Goal: Task Accomplishment & Management: Manage account settings

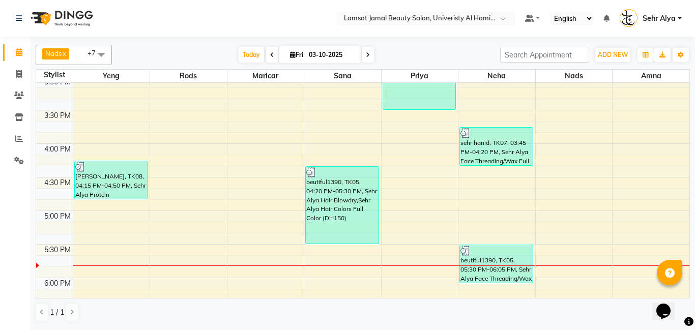
click at [642, 111] on div "9:00 AM 9:30 AM 10:00 AM 10:30 AM 11:00 AM 11:30 AM 12:00 PM 12:30 PM 1:00 PM 1…" at bounding box center [362, 177] width 653 height 1007
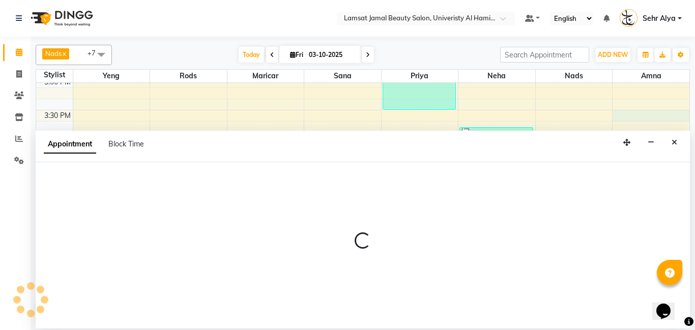
select select "tentative"
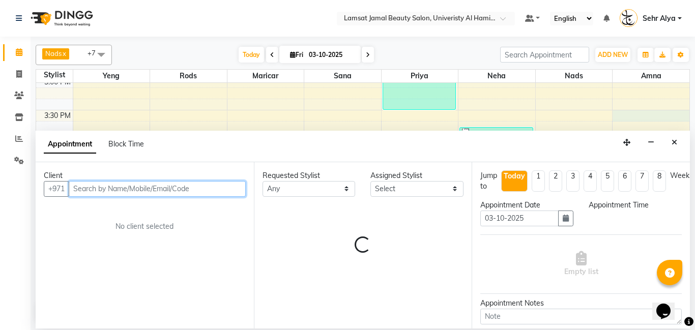
select select "930"
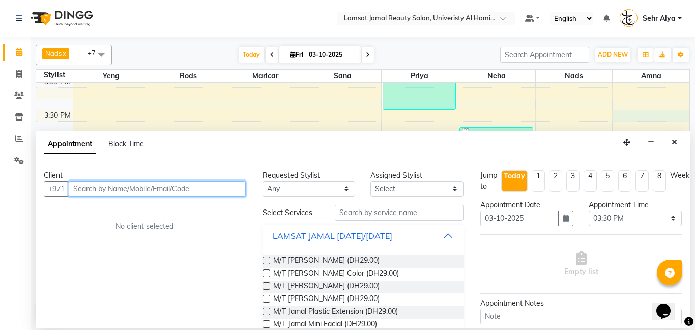
click at [176, 190] on input "text" at bounding box center [157, 189] width 177 height 16
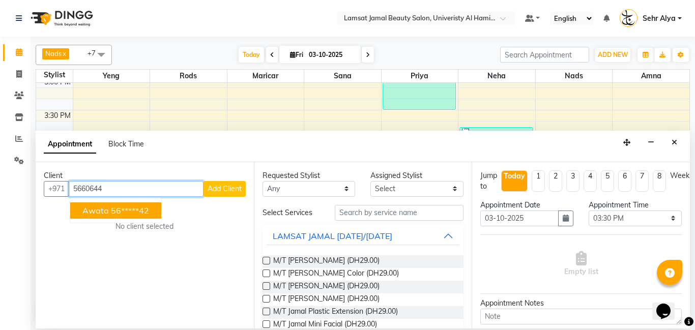
click at [151, 210] on button "Awata 56*****42" at bounding box center [115, 210] width 91 height 16
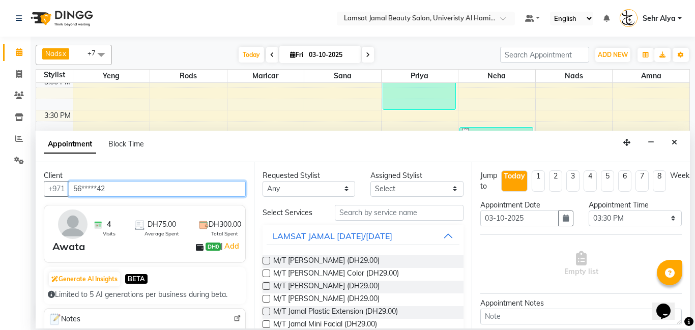
type input "56*****42"
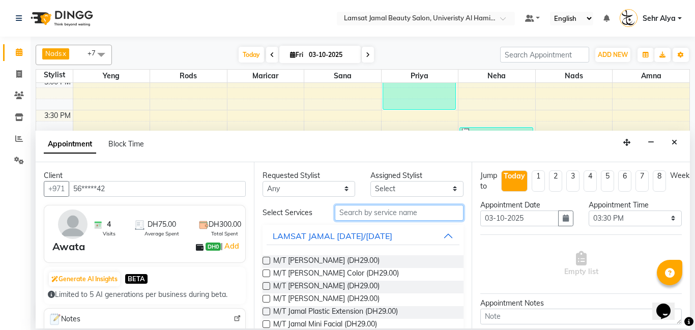
click at [384, 214] on input "text" at bounding box center [399, 213] width 129 height 16
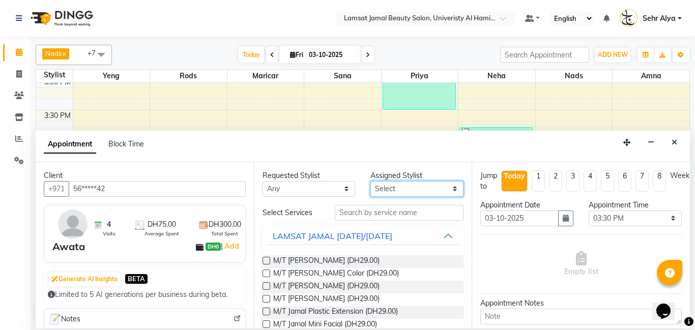
click at [427, 188] on select "Select" at bounding box center [416, 189] width 93 height 16
click at [455, 188] on select "Select" at bounding box center [416, 189] width 93 height 16
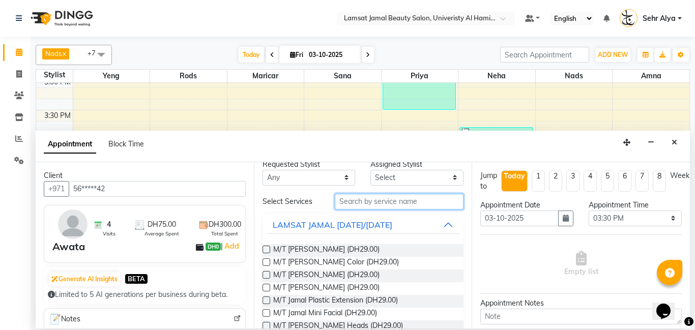
click at [397, 196] on input "text" at bounding box center [399, 202] width 129 height 16
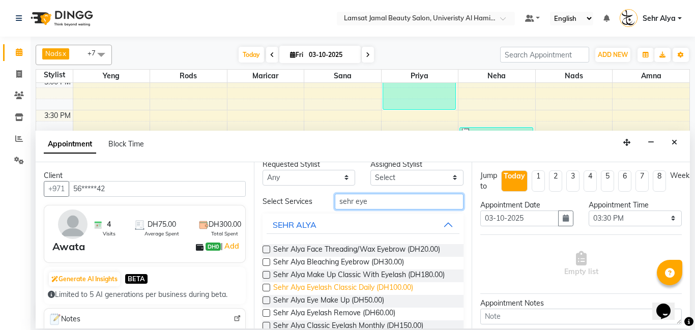
type input "sehr eye"
click at [328, 283] on span "Sehr Alya Eyelash Classic Daily (DH100.00)" at bounding box center [343, 288] width 140 height 13
checkbox input "false"
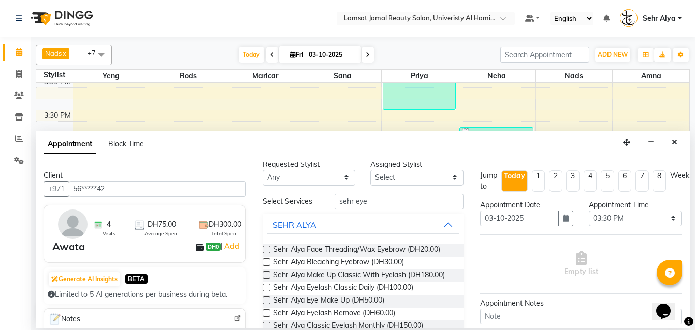
click at [655, 112] on div "9:00 AM 9:30 AM 10:00 AM 10:30 AM 11:00 AM 11:30 AM 12:00 PM 12:30 PM 1:00 PM 1…" at bounding box center [362, 177] width 653 height 1007
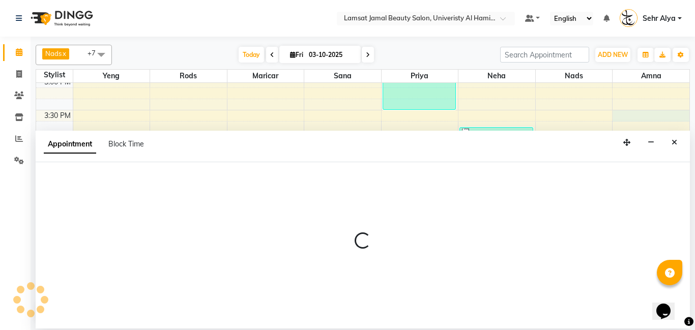
select select "79916"
select select "tentative"
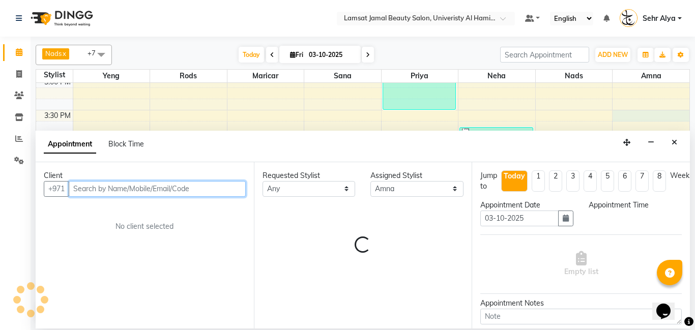
select select "930"
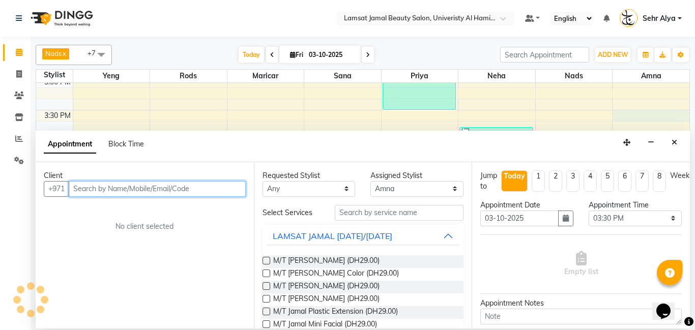
click at [136, 190] on input "text" at bounding box center [157, 189] width 177 height 16
type input "w"
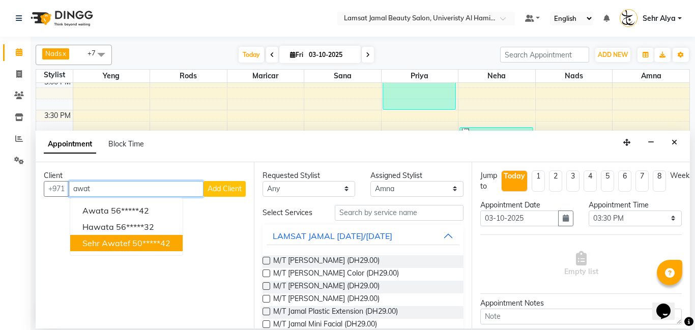
click at [124, 244] on span "sehr Awatef" at bounding box center [106, 243] width 48 height 10
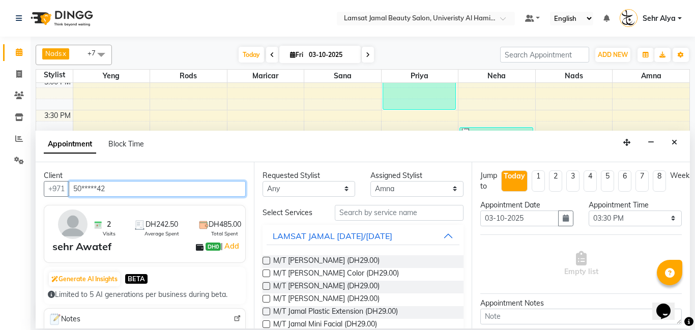
type input "50*****42"
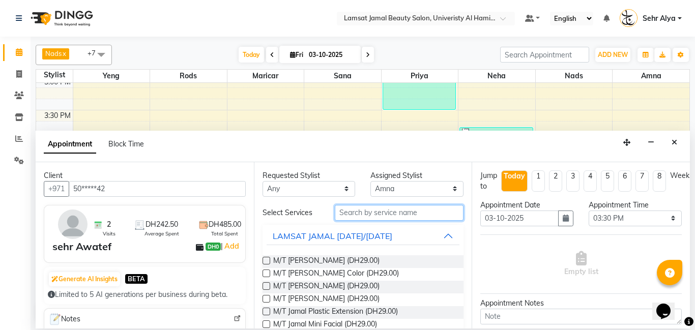
click at [360, 214] on input "text" at bounding box center [399, 213] width 129 height 16
click at [369, 209] on input "text" at bounding box center [399, 213] width 129 height 16
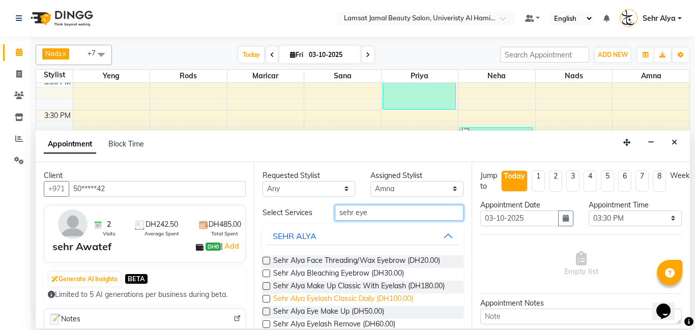
type input "sehr eye"
click at [379, 301] on span "Sehr Alya Eyelash Classic Daily (DH100.00)" at bounding box center [343, 300] width 140 height 13
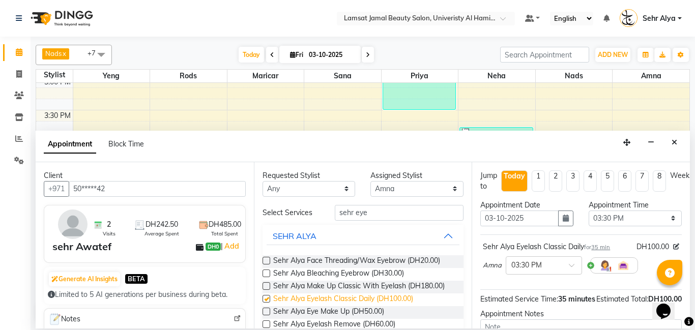
checkbox input "false"
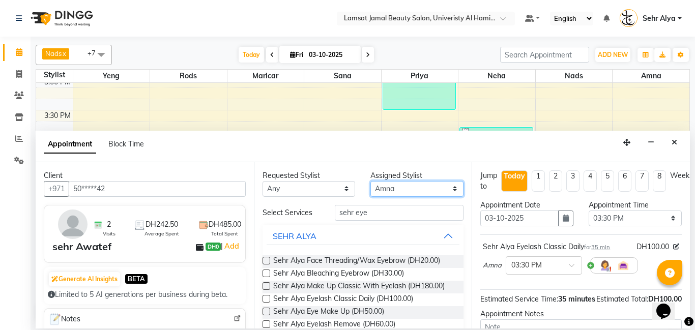
click at [414, 191] on select "Select [PERSON_NAME] Amna [PERSON_NAME] [PERSON_NAME] Ebda Lamsat [PERSON_NAME]…" at bounding box center [416, 189] width 93 height 16
select select "79911"
click at [370, 181] on select "Select [PERSON_NAME] Amna [PERSON_NAME] [PERSON_NAME] Ebda Lamsat [PERSON_NAME]…" at bounding box center [416, 189] width 93 height 16
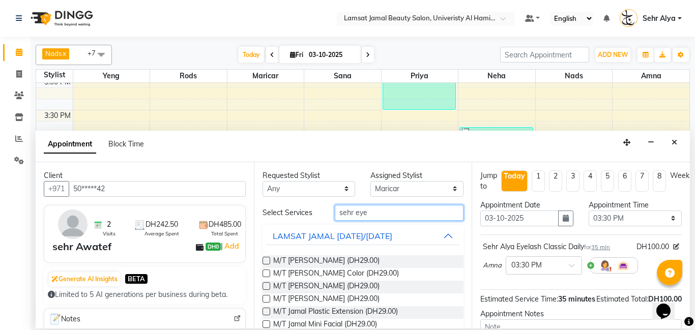
click at [374, 214] on input "sehr eye" at bounding box center [399, 213] width 129 height 16
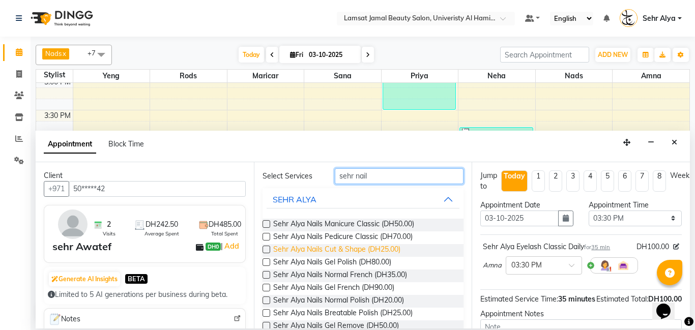
scroll to position [37, 0]
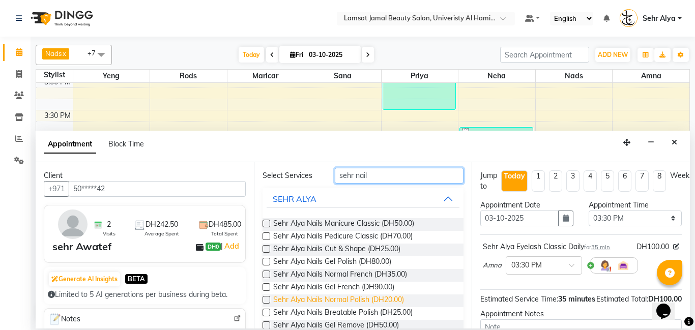
type input "sehr nail"
click at [357, 298] on span "Sehr Alya Nails Normal Polish (DH20.00)" at bounding box center [338, 301] width 131 height 13
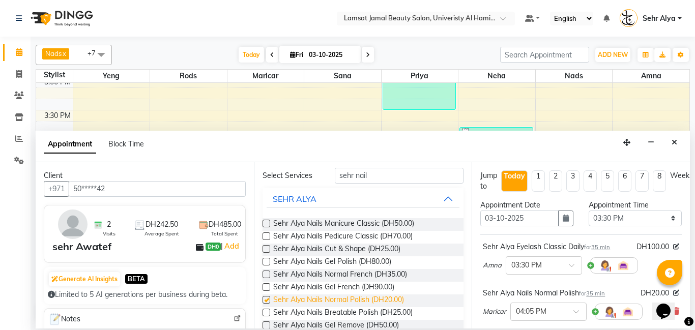
checkbox input "false"
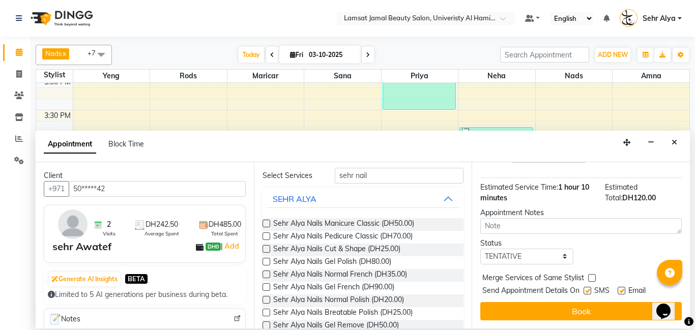
click at [589, 275] on label at bounding box center [592, 278] width 8 height 8
click at [589, 276] on input "checkbox" at bounding box center [591, 279] width 7 height 7
checkbox input "true"
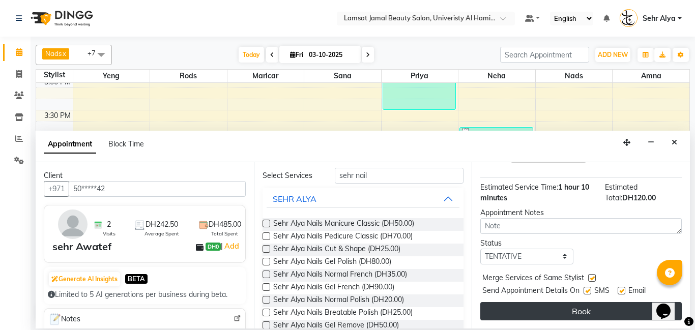
click at [597, 309] on button "Book" at bounding box center [580, 311] width 201 height 18
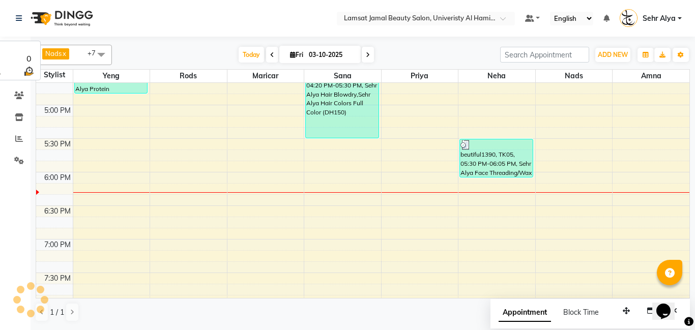
scroll to position [515, 0]
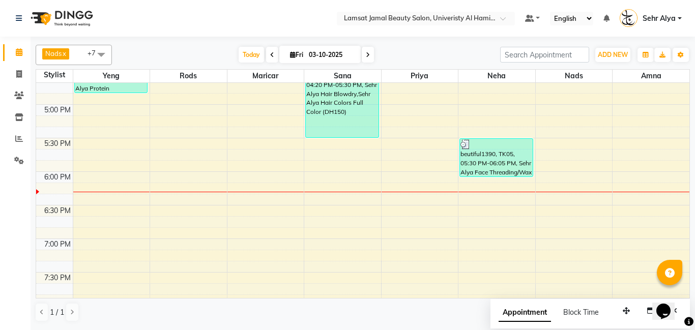
click at [484, 89] on div "9:00 AM 9:30 AM 10:00 AM 10:30 AM 11:00 AM 11:30 AM 12:00 PM 12:30 PM 1:00 PM 1…" at bounding box center [362, 71] width 653 height 1007
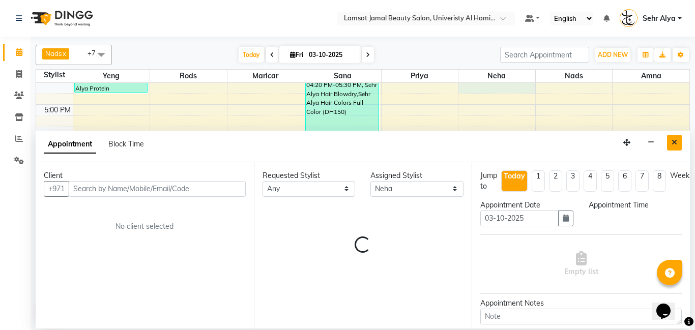
click at [673, 142] on icon "Close" at bounding box center [675, 142] width 6 height 7
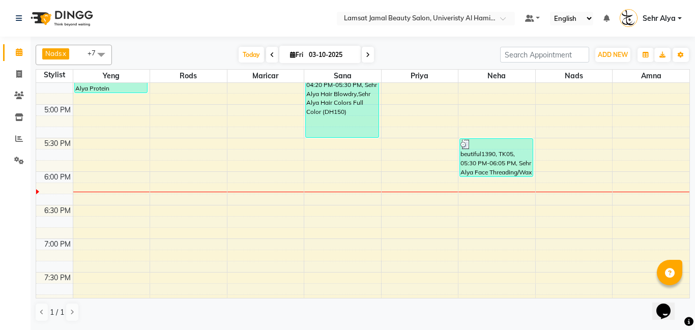
click at [403, 105] on div "9:00 AM 9:30 AM 10:00 AM 10:30 AM 11:00 AM 11:30 AM 12:00 PM 12:30 PM 1:00 PM 1…" at bounding box center [362, 71] width 653 height 1007
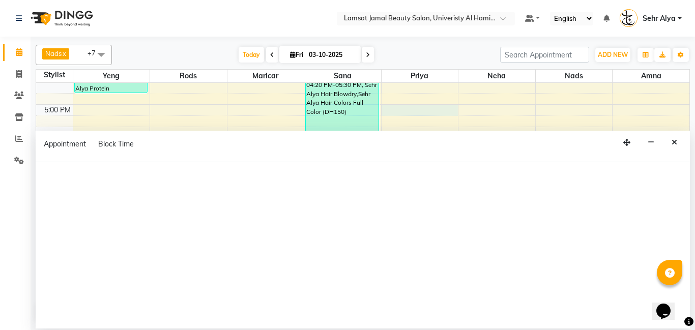
select select "79913"
select select "1020"
select select "tentative"
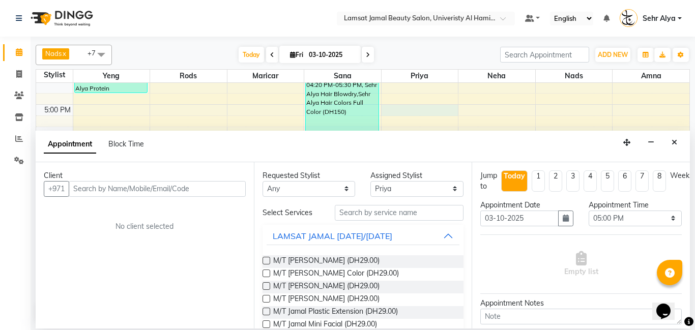
click at [149, 186] on input "text" at bounding box center [157, 189] width 177 height 16
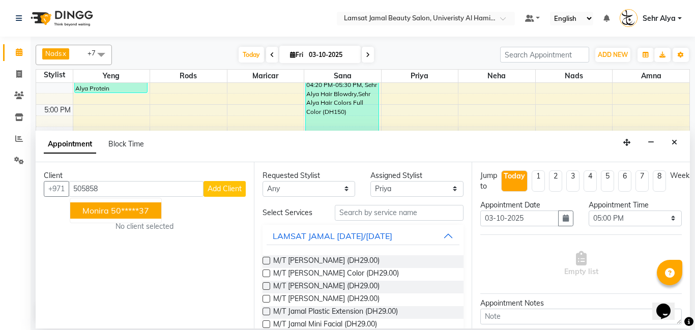
click at [115, 219] on ngb-typeahead-window "monira 50*****37" at bounding box center [116, 210] width 92 height 25
click at [119, 212] on ngb-highlight "50*****37" at bounding box center [130, 211] width 38 height 10
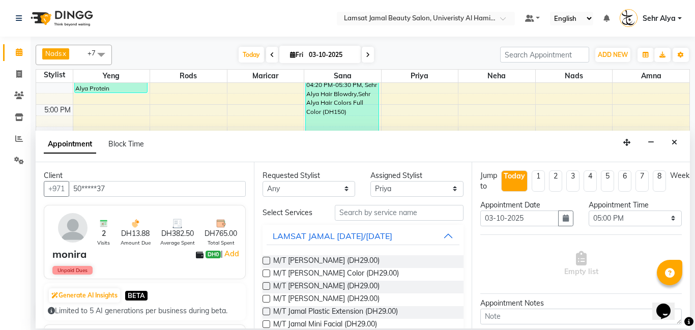
type input "50*****37"
click at [357, 212] on input "text" at bounding box center [399, 213] width 129 height 16
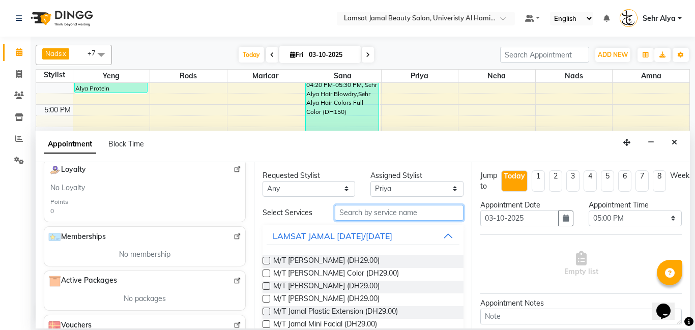
scroll to position [343, 0]
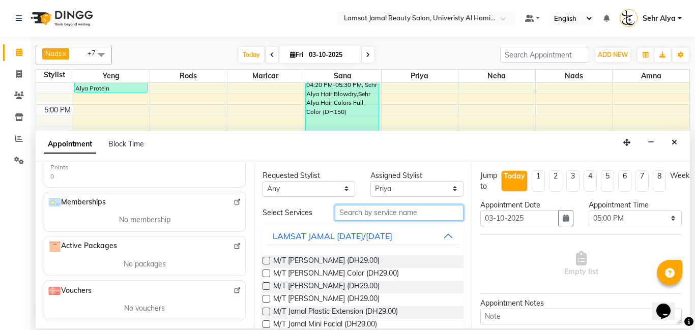
click at [349, 208] on input "text" at bounding box center [399, 213] width 129 height 16
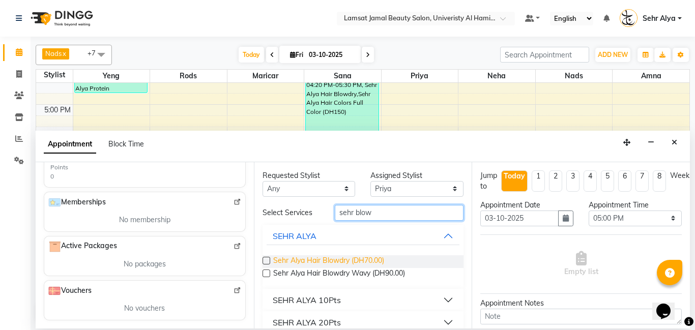
type input "sehr blow"
click at [375, 265] on span "Sehr Alya Hair Blowdry (DH70.00)" at bounding box center [328, 261] width 111 height 13
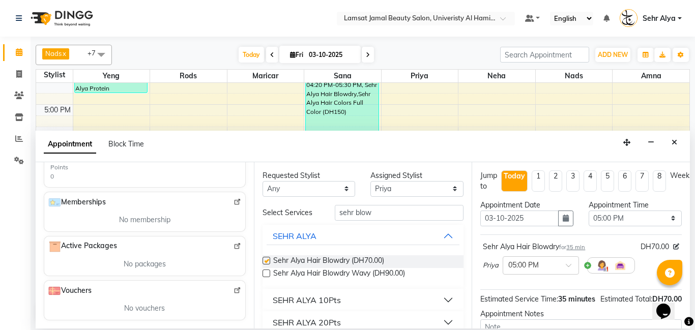
checkbox input "false"
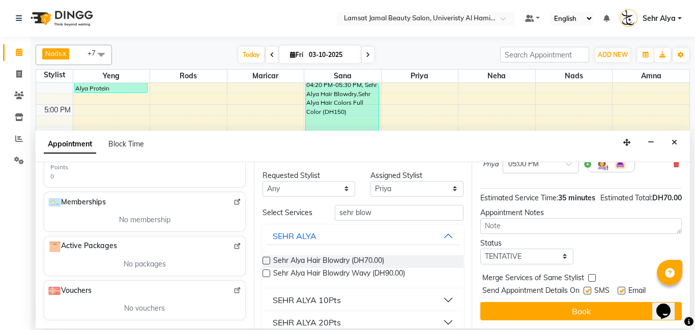
click at [592, 278] on label at bounding box center [592, 278] width 8 height 8
click at [592, 278] on input "checkbox" at bounding box center [591, 279] width 7 height 7
checkbox input "true"
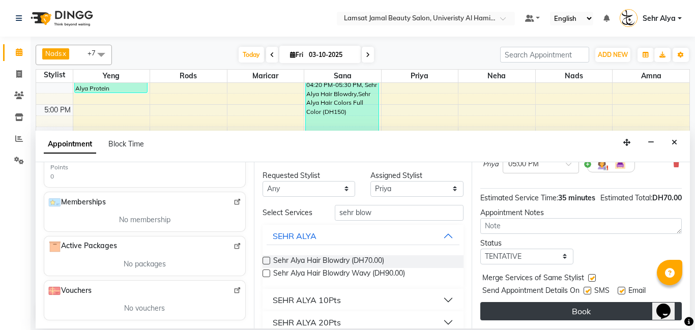
click at [581, 302] on button "Book" at bounding box center [580, 311] width 201 height 18
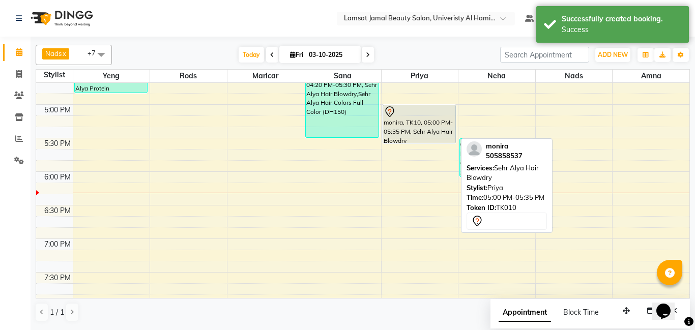
click at [447, 114] on div at bounding box center [420, 112] width 72 height 12
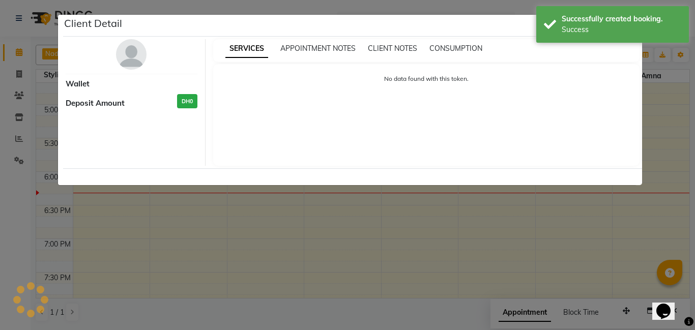
select select "7"
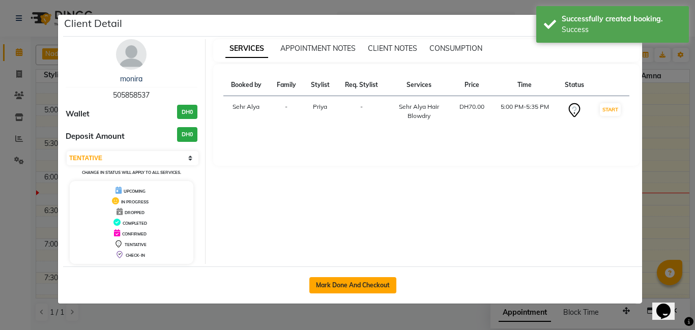
click at [332, 280] on button "Mark Done And Checkout" at bounding box center [352, 285] width 87 height 16
select select "service"
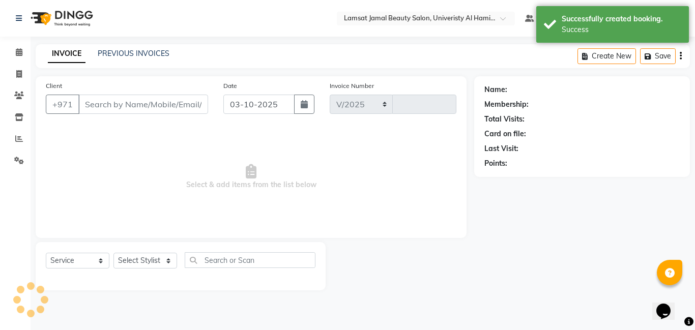
select select "8294"
type input "4064"
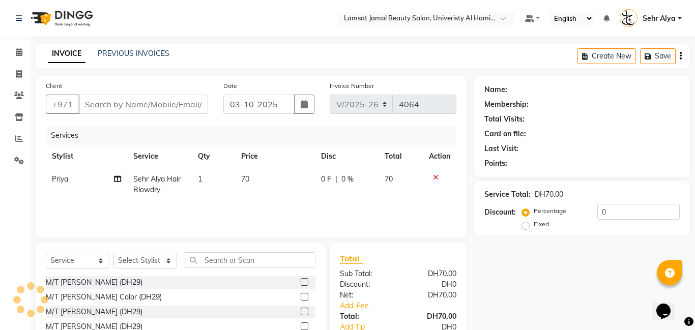
type input "50*****37"
select select "79913"
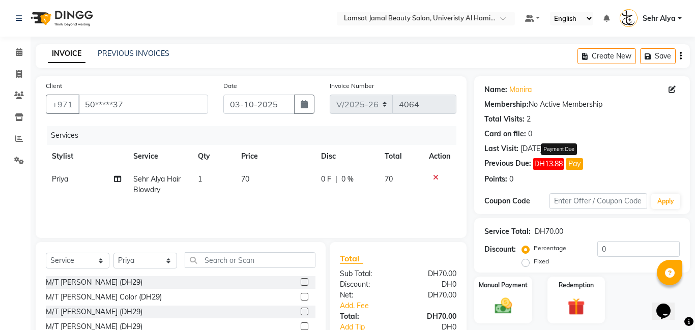
click at [546, 169] on span "DH13.88" at bounding box center [548, 164] width 31 height 12
click at [573, 165] on button "Pay" at bounding box center [574, 164] width 17 height 12
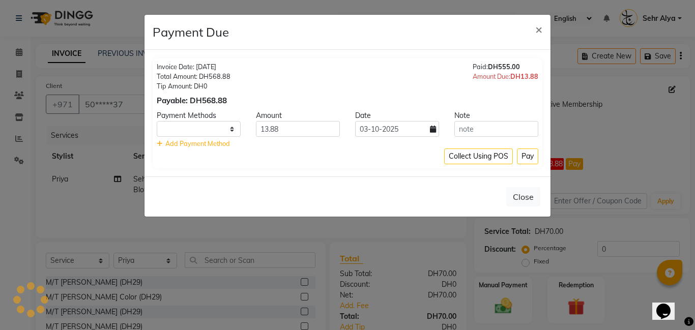
select select "1"
click at [519, 157] on button "Pay" at bounding box center [527, 157] width 21 height 16
select select "1"
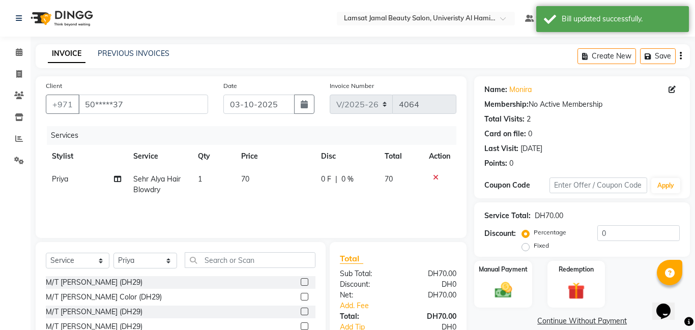
click at [250, 178] on td "70" at bounding box center [275, 185] width 80 height 34
select select "79913"
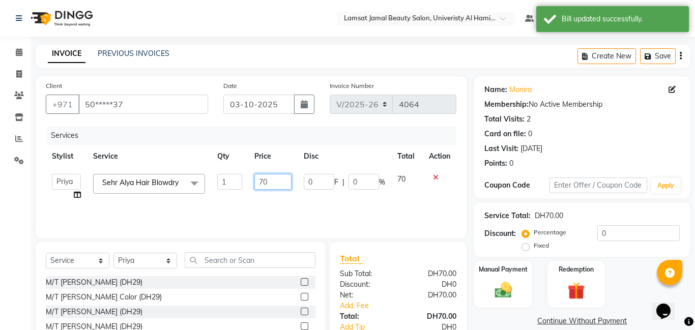
click at [269, 181] on input "70" at bounding box center [272, 182] width 37 height 16
type input "7"
type input "80"
click at [517, 289] on img at bounding box center [502, 290] width 29 height 21
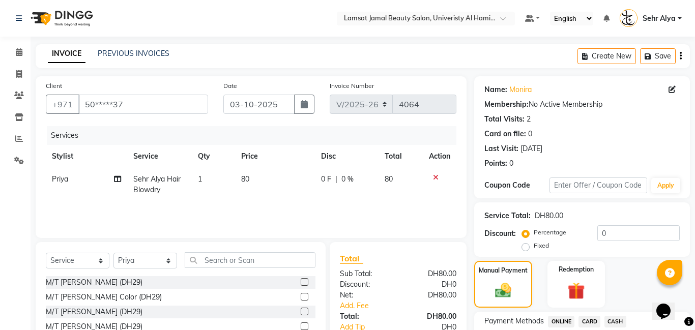
click at [583, 322] on span "CARD" at bounding box center [589, 322] width 22 height 12
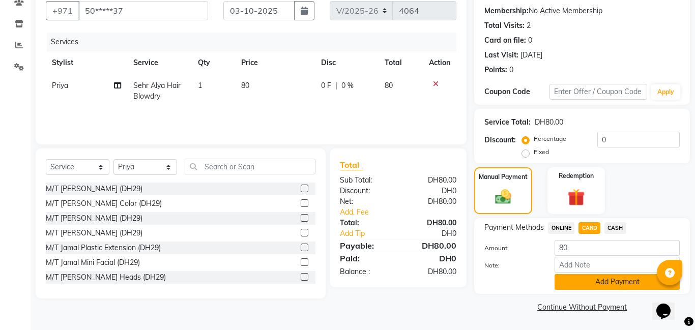
click at [605, 282] on button "Add Payment" at bounding box center [617, 282] width 125 height 16
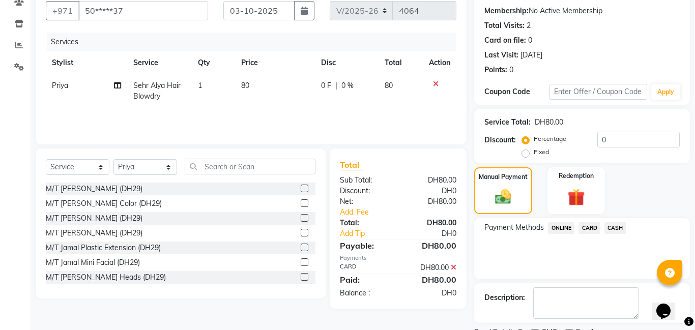
scroll to position [136, 0]
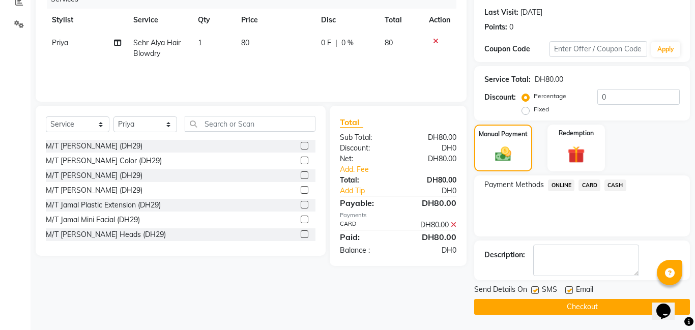
click at [602, 306] on button "Checkout" at bounding box center [582, 307] width 216 height 16
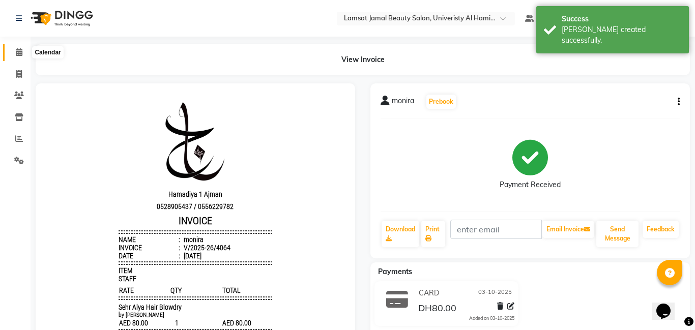
click at [25, 54] on span at bounding box center [19, 53] width 18 height 12
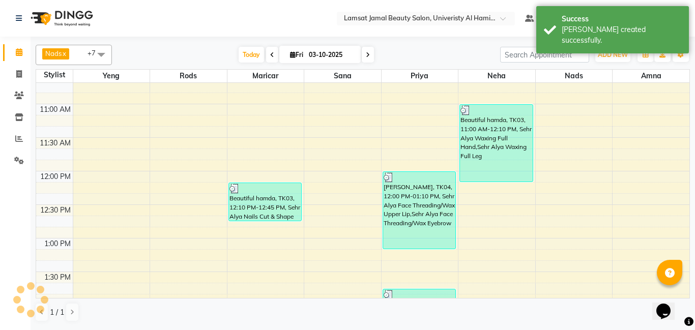
scroll to position [123, 0]
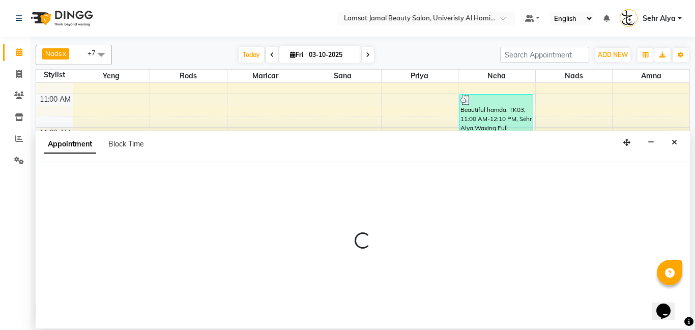
select select "79914"
select select "tentative"
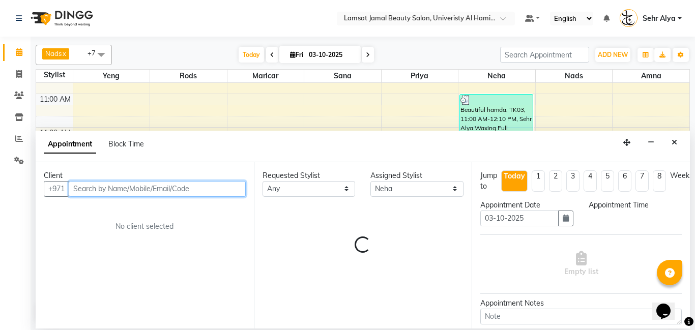
select select "750"
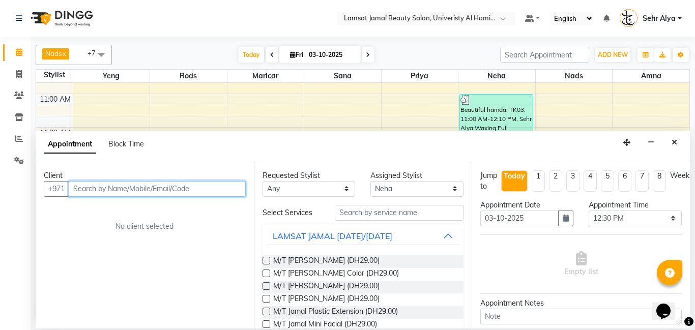
click at [203, 191] on input "text" at bounding box center [157, 189] width 177 height 16
type input "508560061"
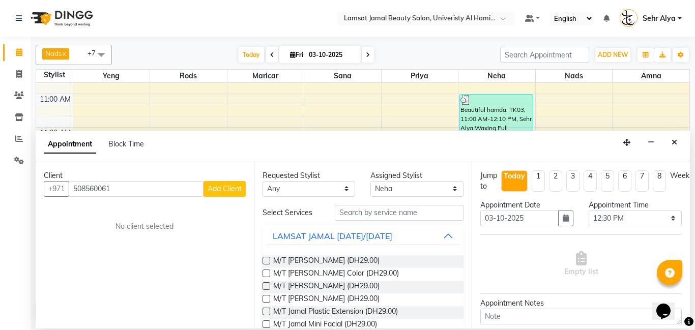
click at [222, 184] on span "Add Client" at bounding box center [225, 188] width 34 height 9
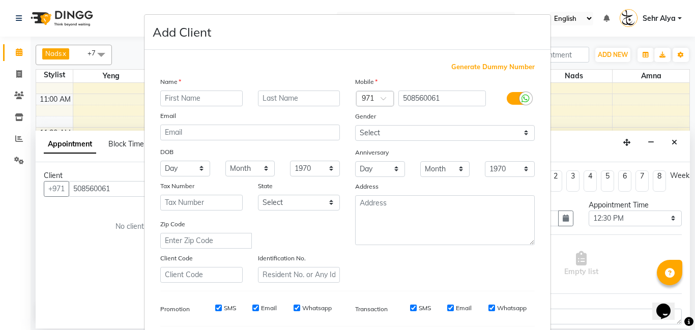
click at [173, 96] on input "text" at bounding box center [201, 99] width 82 height 16
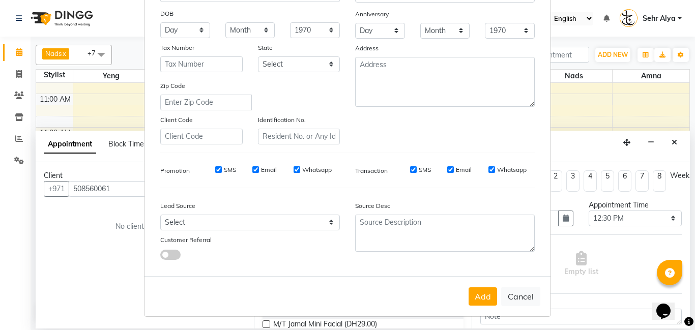
scroll to position [139, 0]
type input "sehr badriya"
click at [488, 297] on button "Add" at bounding box center [483, 295] width 28 height 18
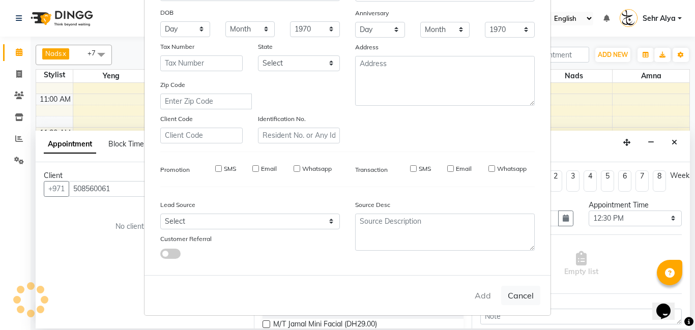
type input "50*****61"
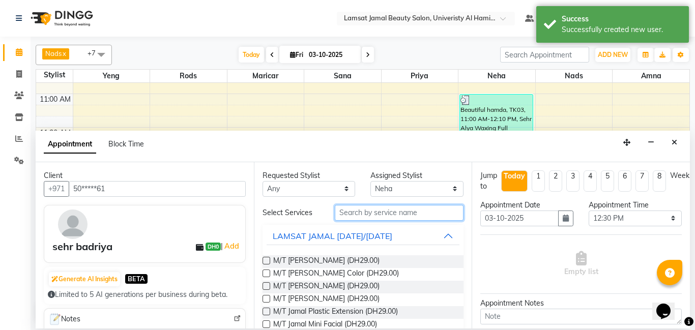
click at [340, 214] on input "text" at bounding box center [399, 213] width 129 height 16
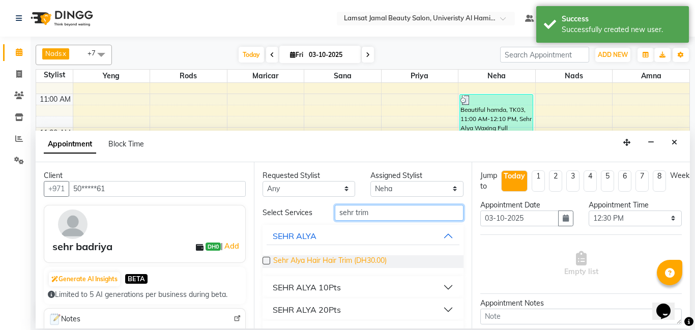
type input "sehr trim"
click at [358, 257] on span "Sehr Alya Hair Hair Trim (DH30.00)" at bounding box center [329, 261] width 113 height 13
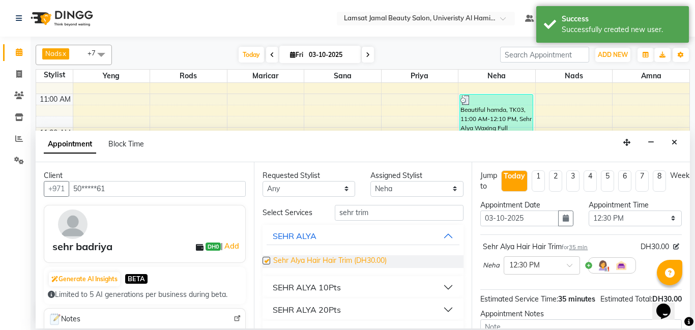
checkbox input "false"
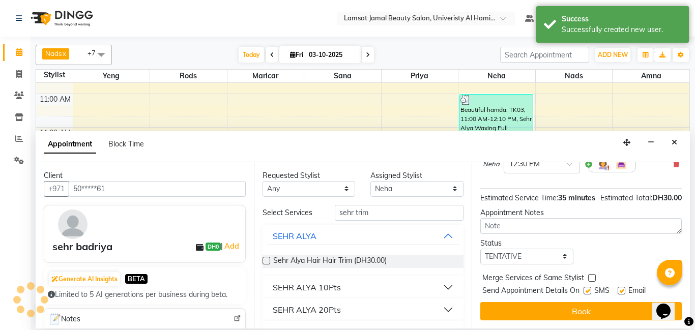
click at [589, 277] on label at bounding box center [592, 278] width 8 height 8
click at [589, 277] on input "checkbox" at bounding box center [591, 279] width 7 height 7
checkbox input "true"
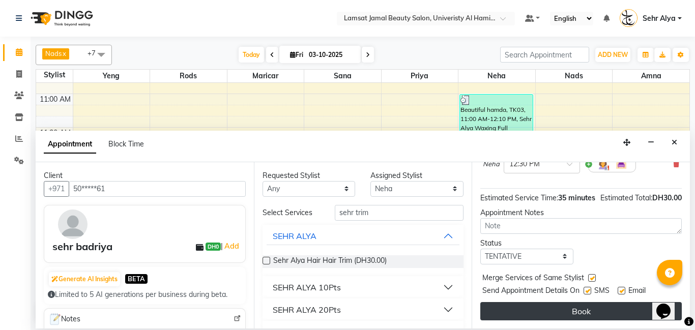
click at [583, 308] on button "Book" at bounding box center [580, 311] width 201 height 18
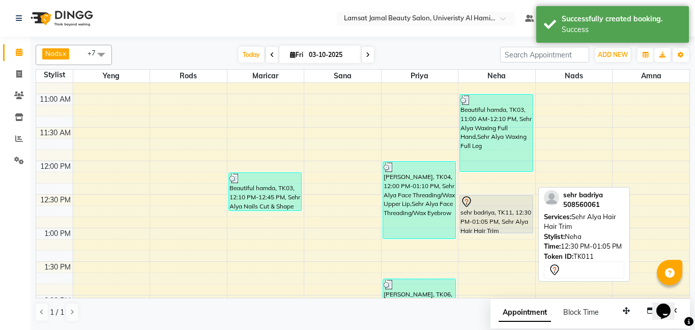
click at [509, 211] on div "sehr badriya, TK11, 12:30 PM-01:05 PM, Sehr Alya Hair Hair Trim" at bounding box center [496, 214] width 73 height 38
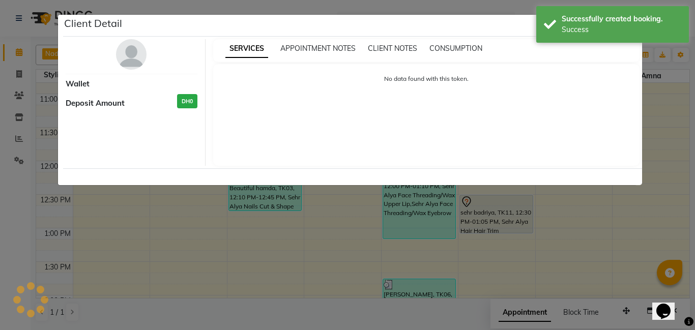
select select "7"
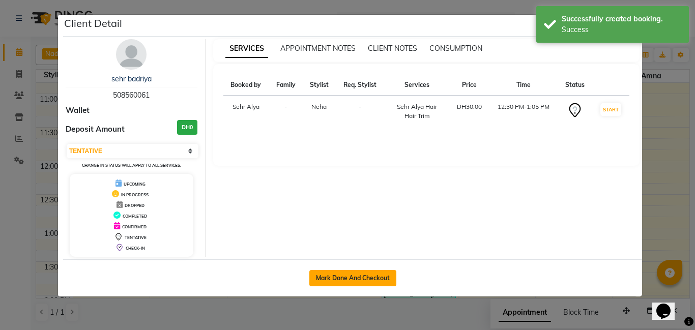
click at [356, 276] on button "Mark Done And Checkout" at bounding box center [352, 278] width 87 height 16
select select "service"
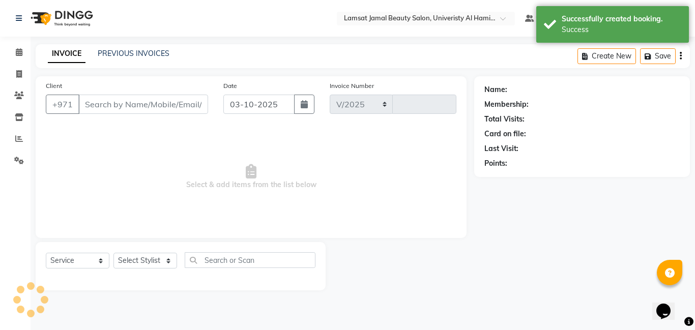
select select "8294"
type input "4065"
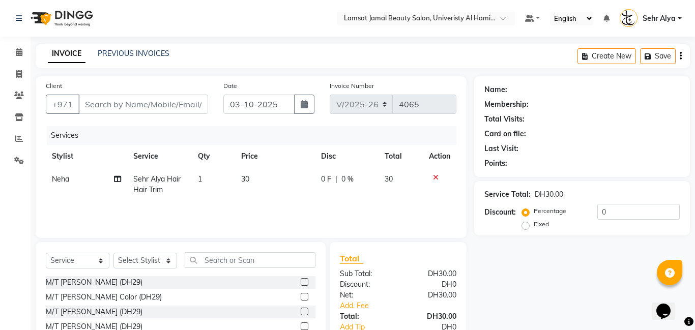
type input "50*****61"
select select "79914"
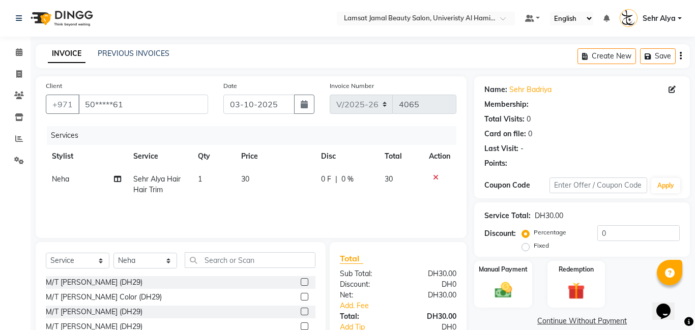
click at [356, 276] on div "Sub Total:" at bounding box center [365, 274] width 66 height 11
click at [509, 274] on div "Manual Payment" at bounding box center [503, 284] width 60 height 49
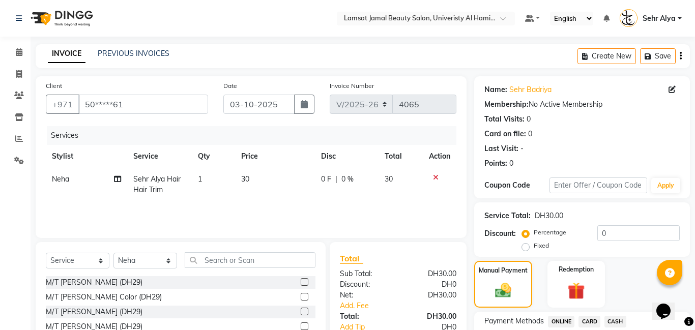
scroll to position [79, 0]
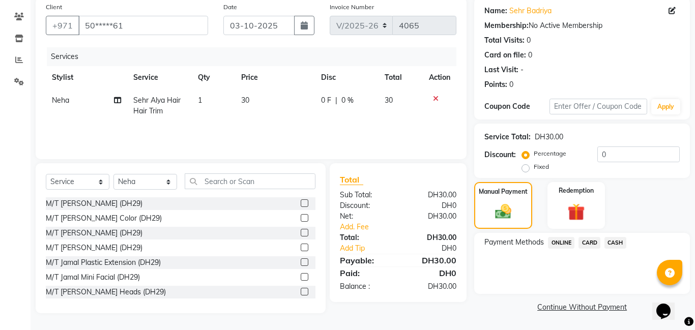
click at [594, 243] on span "CARD" at bounding box center [589, 243] width 22 height 12
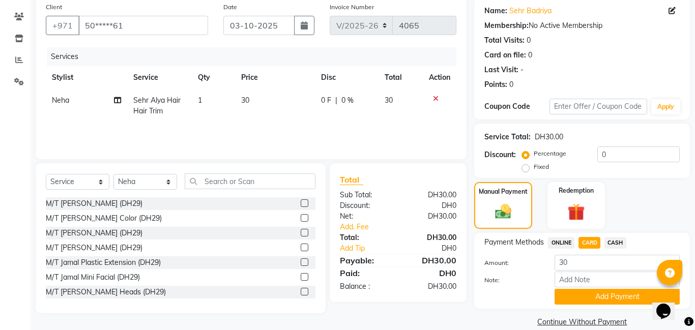
scroll to position [94, 0]
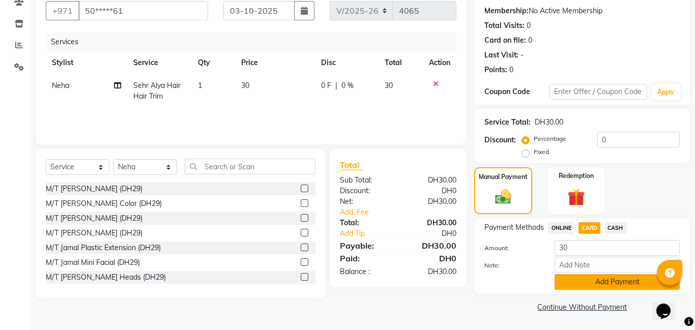
click at [582, 281] on button "Add Payment" at bounding box center [617, 282] width 125 height 16
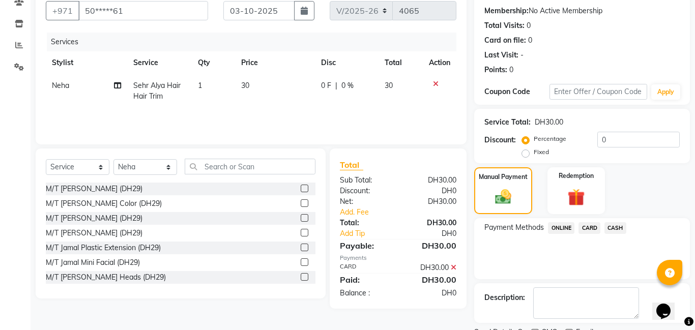
scroll to position [136, 0]
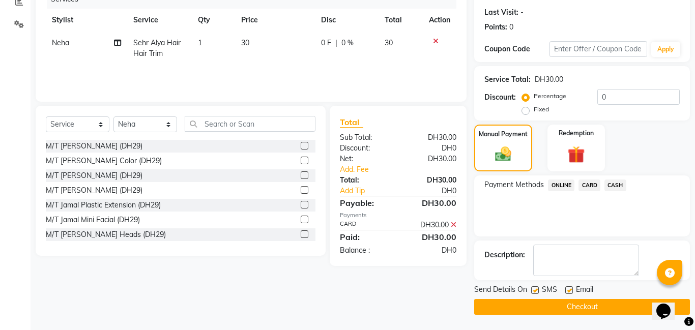
click at [577, 303] on button "Checkout" at bounding box center [582, 307] width 216 height 16
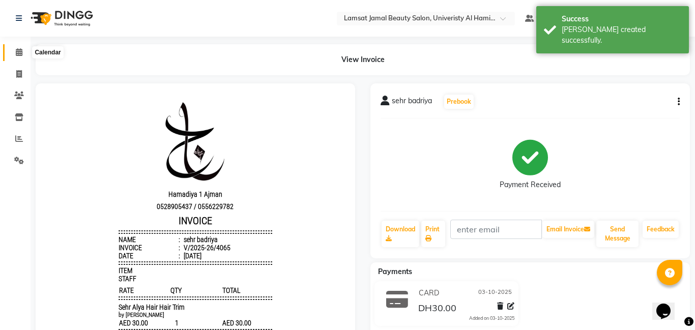
click at [16, 51] on icon at bounding box center [19, 52] width 7 height 8
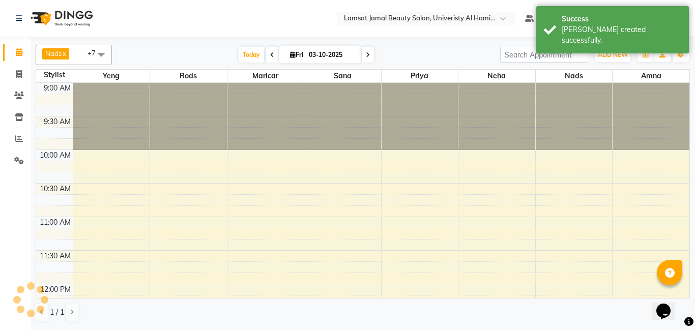
scroll to position [179, 0]
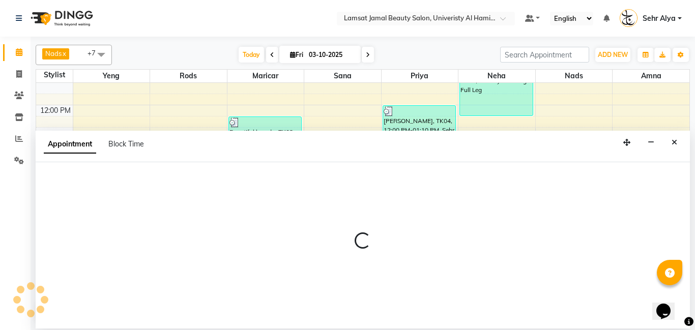
select select "79912"
select select "tentative"
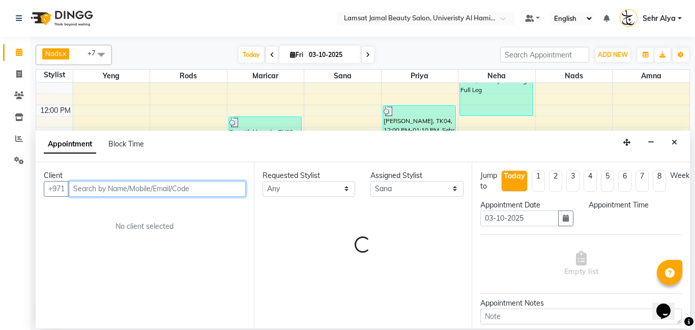
select select "825"
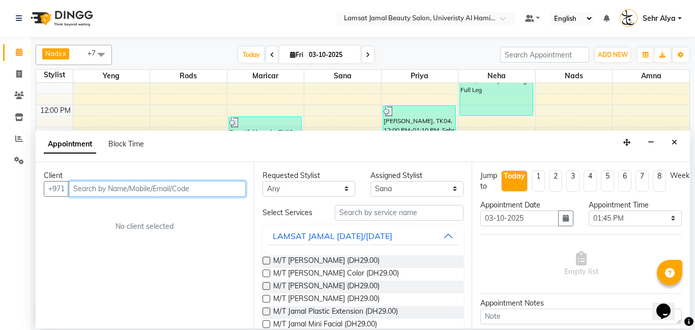
click at [84, 192] on input "text" at bounding box center [157, 189] width 177 height 16
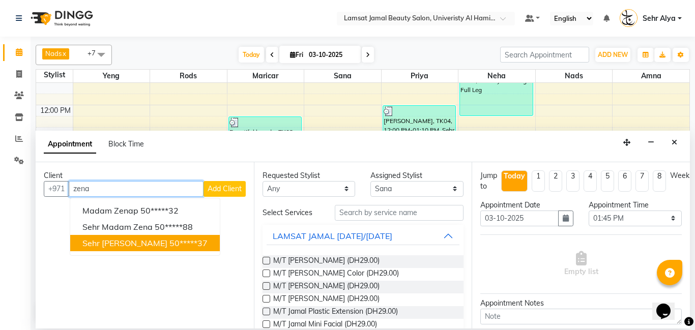
click at [102, 246] on span "sehr [PERSON_NAME]" at bounding box center [124, 243] width 85 height 10
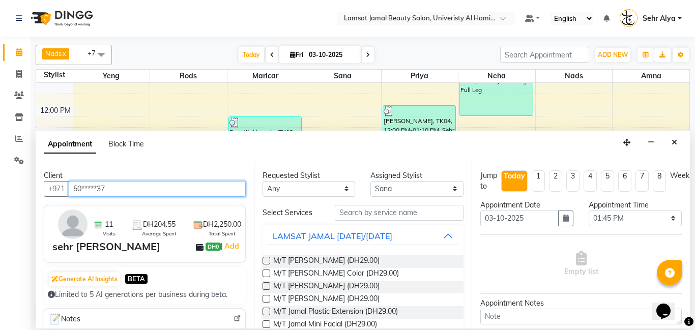
type input "50*****37"
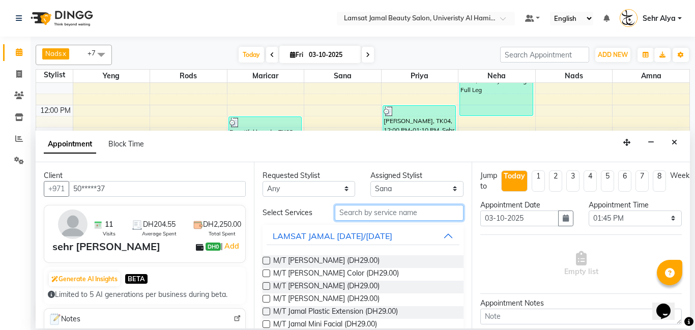
click at [366, 211] on input "text" at bounding box center [399, 213] width 129 height 16
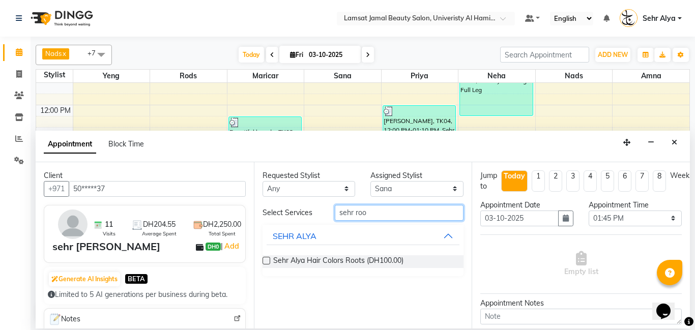
type input "sehr roo"
click at [270, 260] on label at bounding box center [267, 261] width 8 height 8
click at [269, 260] on input "checkbox" at bounding box center [266, 261] width 7 height 7
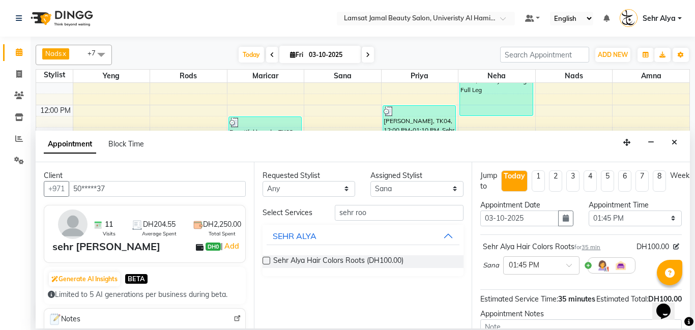
click at [270, 260] on div "Sehr Alya Hair Colors Roots (DH100.00)" at bounding box center [363, 261] width 201 height 13
click at [268, 260] on label at bounding box center [267, 261] width 8 height 8
click at [268, 260] on input "checkbox" at bounding box center [266, 261] width 7 height 7
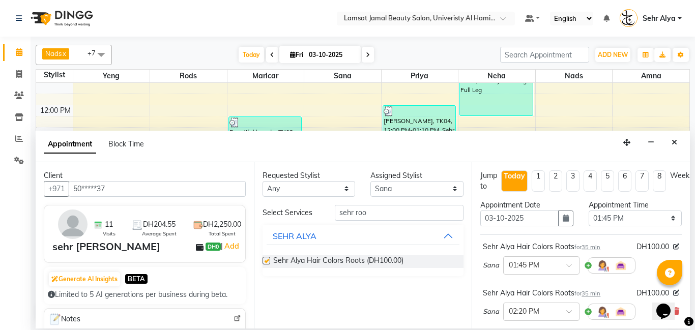
checkbox input "false"
click at [410, 189] on select "Select [PERSON_NAME] Amna [PERSON_NAME] [PERSON_NAME] Ebda Lamsat [PERSON_NAME]…" at bounding box center [416, 189] width 93 height 16
select select "79914"
click at [370, 181] on select "Select [PERSON_NAME] Amna [PERSON_NAME] [PERSON_NAME] Ebda Lamsat [PERSON_NAME]…" at bounding box center [416, 189] width 93 height 16
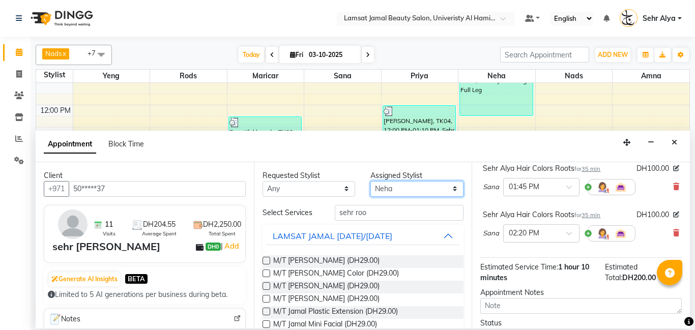
scroll to position [158, 0]
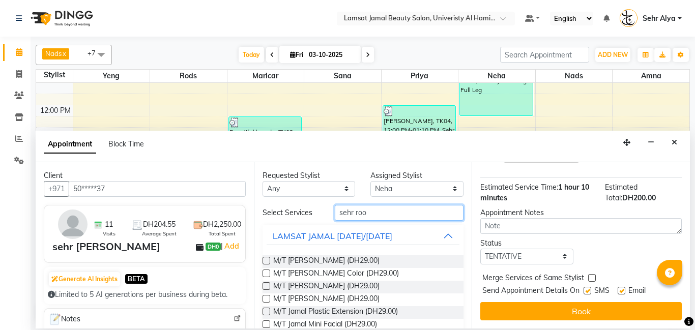
click at [393, 210] on input "sehr roo" at bounding box center [399, 213] width 129 height 16
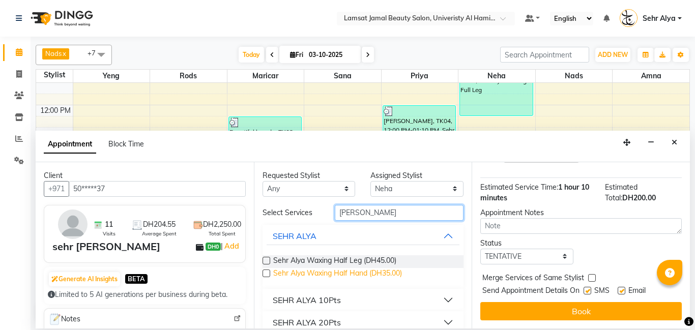
type input "[PERSON_NAME]"
click at [343, 273] on span "Sehr Alya Waxing Half Hand (DH35.00)" at bounding box center [337, 274] width 129 height 13
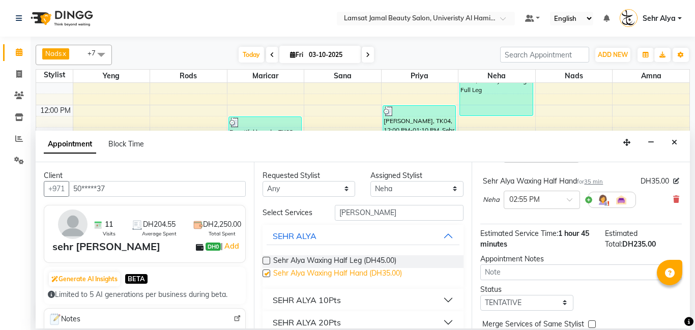
checkbox input "false"
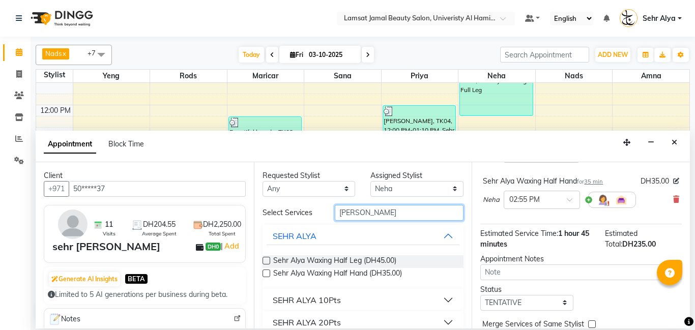
click at [380, 214] on input "[PERSON_NAME]" at bounding box center [399, 213] width 129 height 16
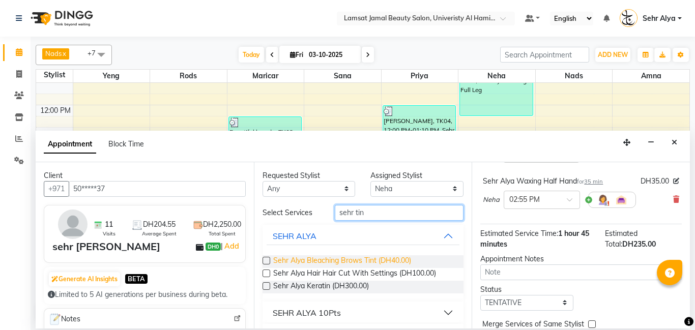
type input "sehr tin"
click at [360, 261] on span "Sehr Alya Bleaching Brows Tint (DH40.00)" at bounding box center [342, 261] width 138 height 13
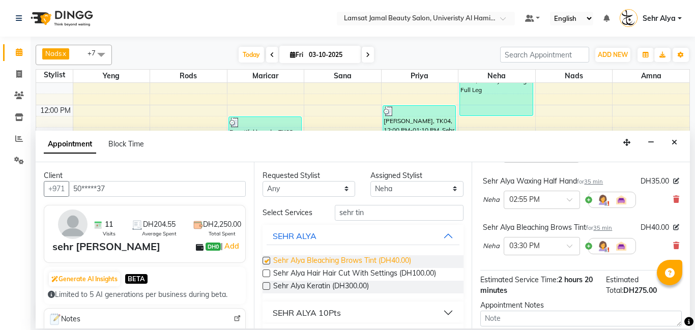
checkbox input "false"
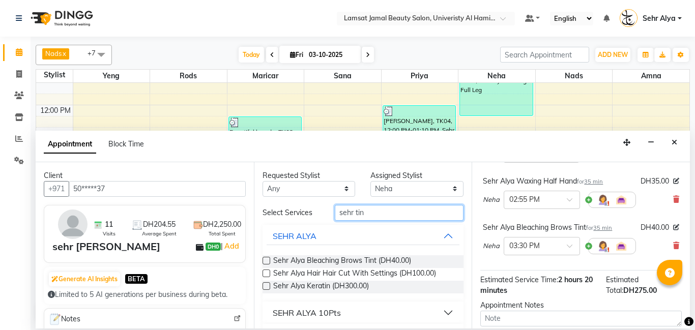
click at [382, 211] on input "sehr tin" at bounding box center [399, 213] width 129 height 16
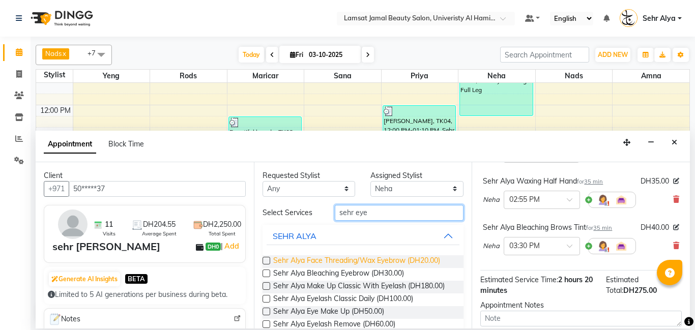
type input "sehr eye"
click at [383, 262] on span "Sehr Alya Face Threading/Wax Eyebrow (DH20.00)" at bounding box center [356, 261] width 167 height 13
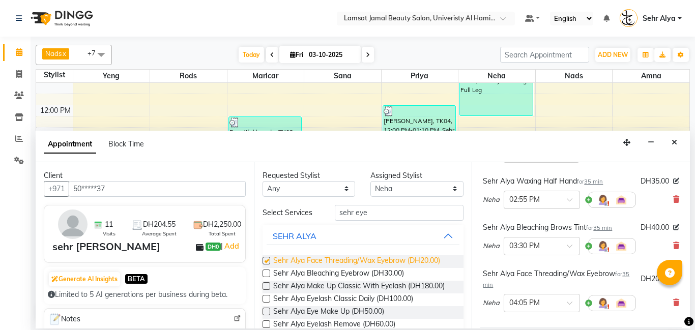
checkbox input "false"
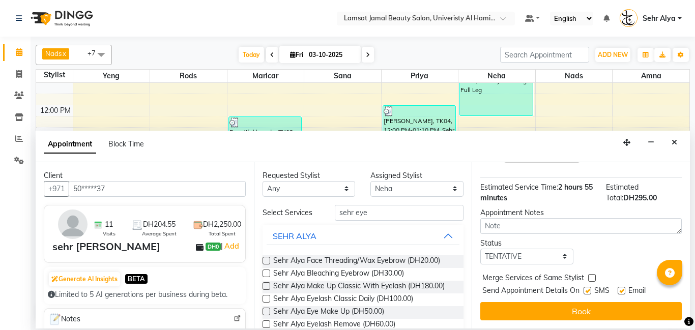
click at [591, 278] on label at bounding box center [592, 278] width 8 height 8
click at [591, 278] on input "checkbox" at bounding box center [591, 279] width 7 height 7
checkbox input "true"
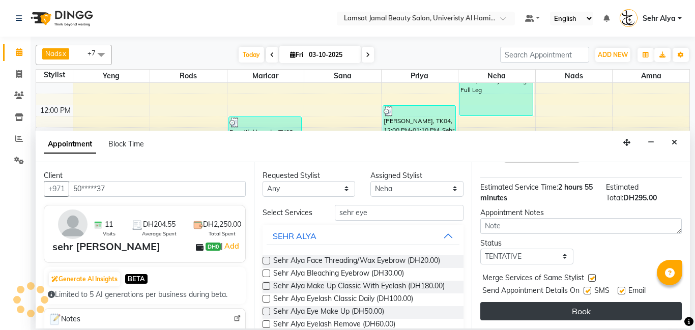
click at [544, 310] on button "Book" at bounding box center [580, 311] width 201 height 18
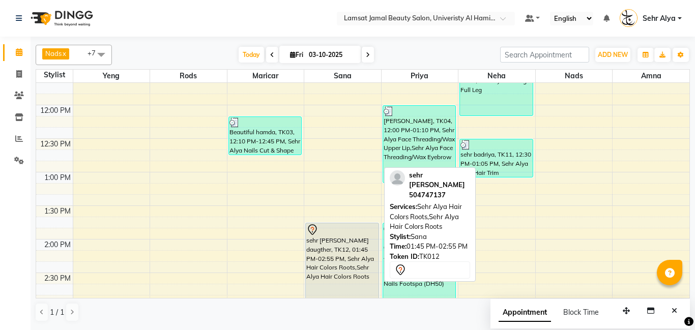
click at [368, 292] on div "sehr [PERSON_NAME] daugther, TK12, 01:45 PM-02:55 PM, Sehr Alya Hair Colors Roo…" at bounding box center [342, 261] width 73 height 77
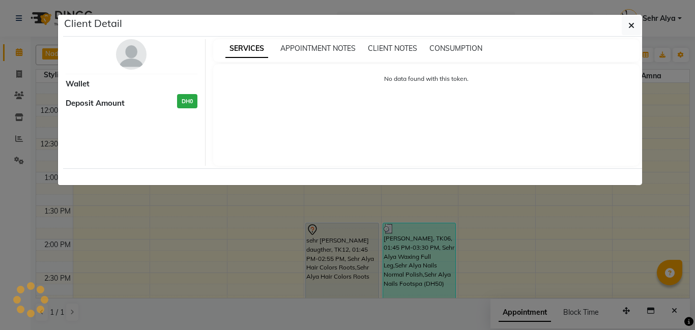
select select "7"
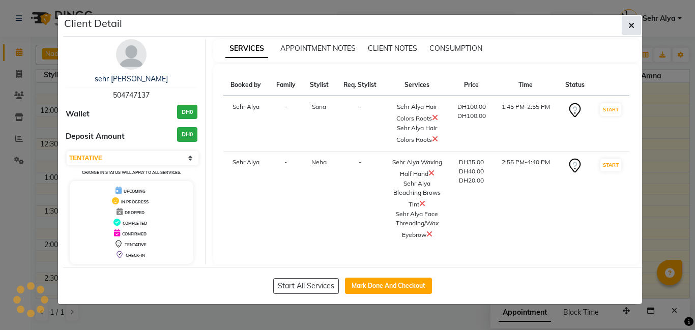
click at [635, 24] on button "button" at bounding box center [631, 25] width 19 height 19
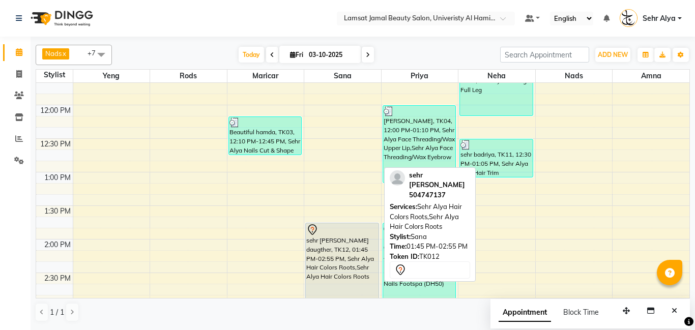
click at [307, 278] on div "sehr [PERSON_NAME] daugther, TK12, 01:45 PM-02:55 PM, Sehr Alya Hair Colors Roo…" at bounding box center [342, 261] width 73 height 77
select select "7"
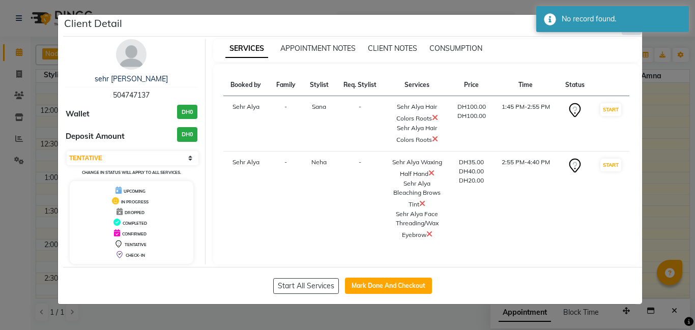
click at [633, 22] on div "No record found." at bounding box center [622, 19] width 120 height 11
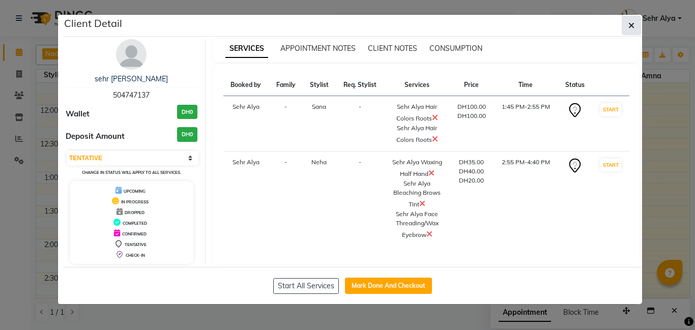
click at [631, 24] on icon "button" at bounding box center [631, 25] width 6 height 8
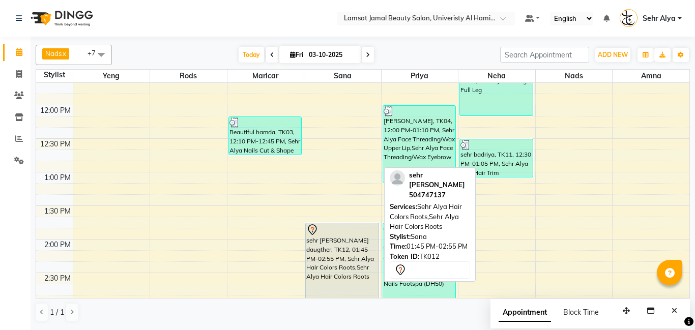
click at [339, 244] on div "sehr [PERSON_NAME] daugther, TK12, 01:45 PM-02:55 PM, Sehr Alya Hair Colors Roo…" at bounding box center [342, 261] width 73 height 77
select select "7"
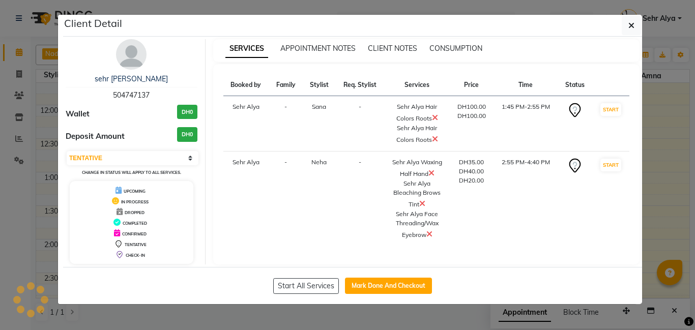
click at [339, 267] on div "Start All Services Mark Done And Checkout" at bounding box center [352, 285] width 579 height 37
click at [630, 26] on icon "button" at bounding box center [631, 25] width 6 height 8
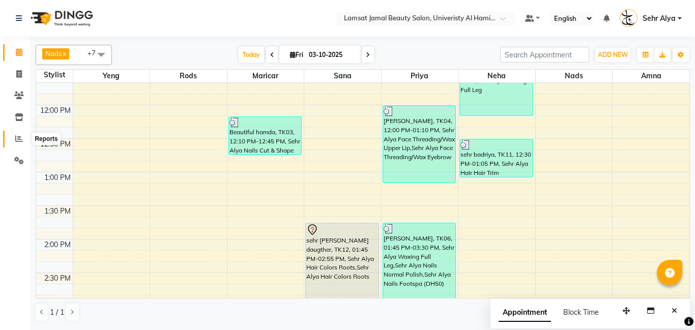
click at [20, 141] on icon at bounding box center [19, 139] width 8 height 8
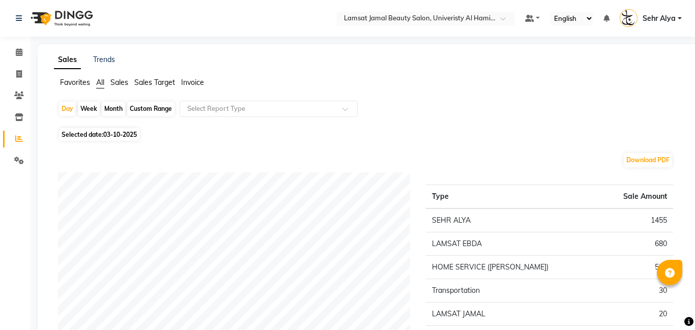
scroll to position [99, 0]
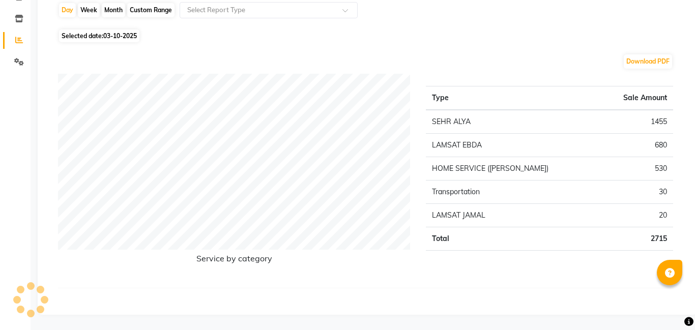
click at [493, 138] on td "LAMSAT EBDA" at bounding box center [512, 145] width 172 height 23
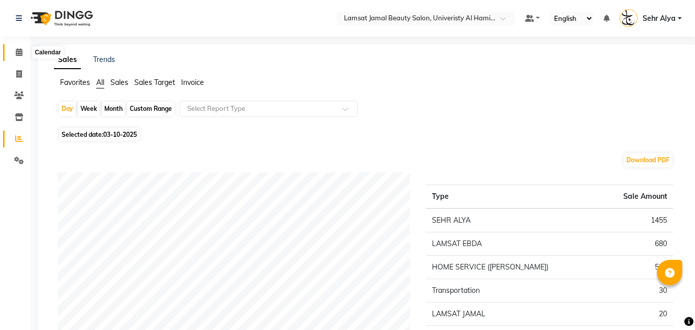
click at [19, 51] on icon at bounding box center [19, 52] width 7 height 8
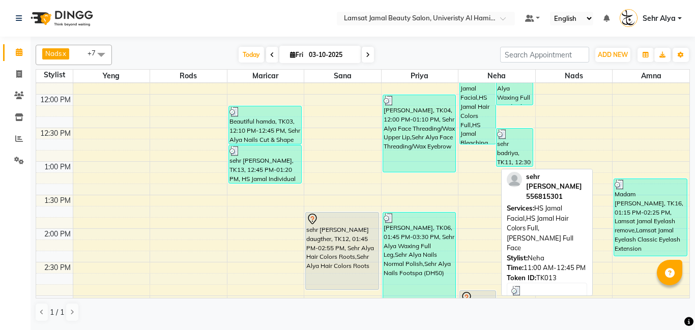
scroll to position [193, 0]
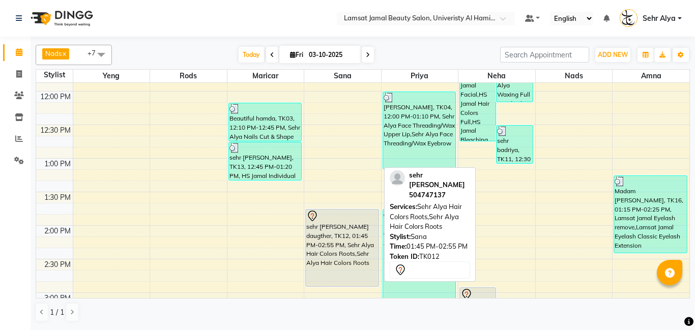
click at [358, 251] on div "sehr [PERSON_NAME] daugther, TK12, 01:45 PM-02:55 PM, Sehr Alya Hair Colors Roo…" at bounding box center [342, 248] width 73 height 77
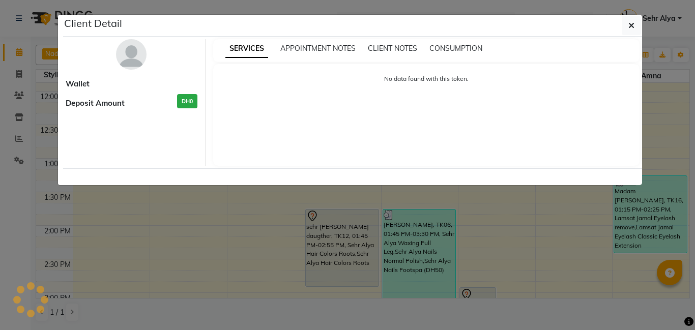
select select "7"
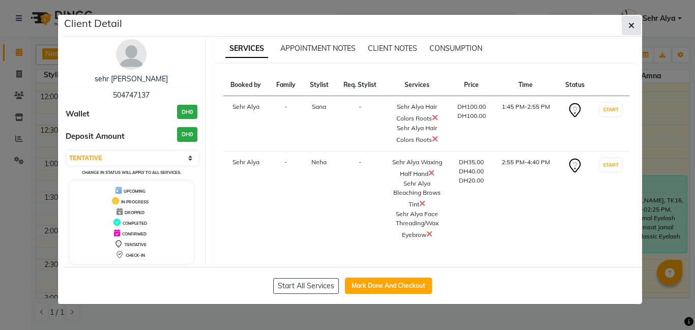
click at [626, 28] on button "button" at bounding box center [631, 25] width 19 height 19
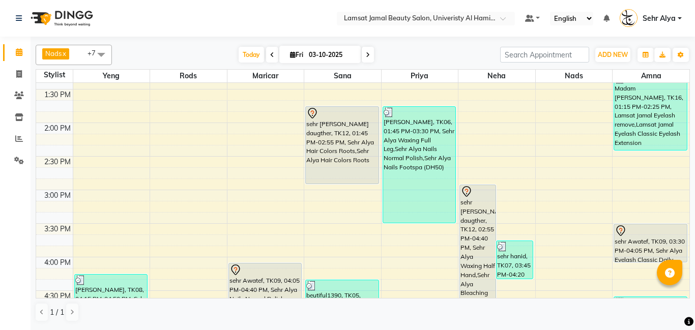
scroll to position [297, 0]
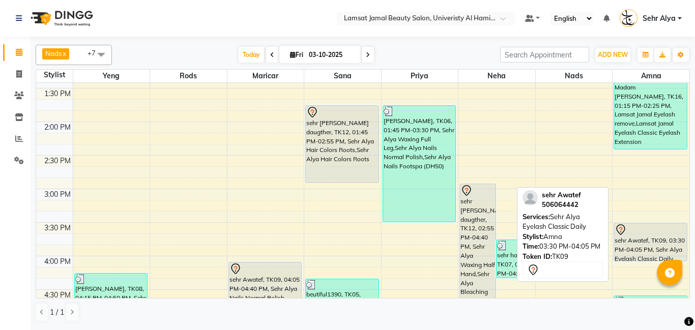
click at [651, 228] on div at bounding box center [651, 230] width 72 height 12
select select "7"
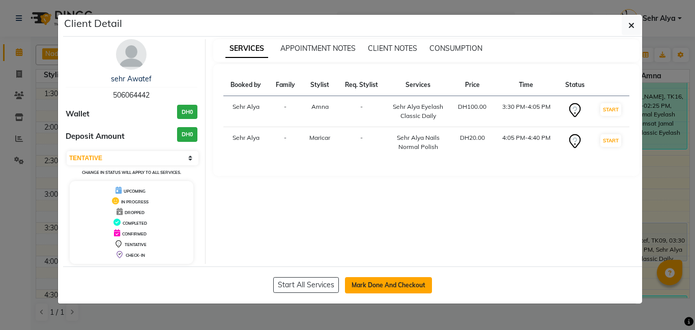
click at [388, 284] on button "Mark Done And Checkout" at bounding box center [388, 285] width 87 height 16
select select "service"
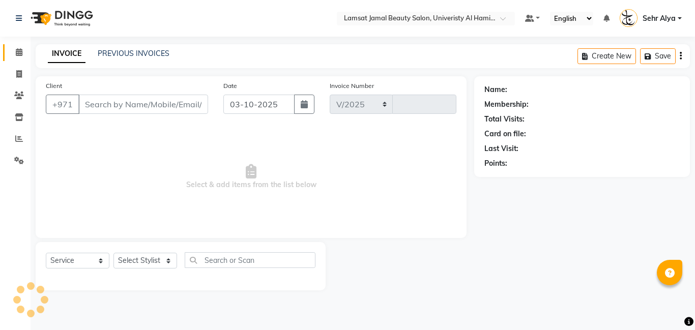
select select "8294"
type input "4078"
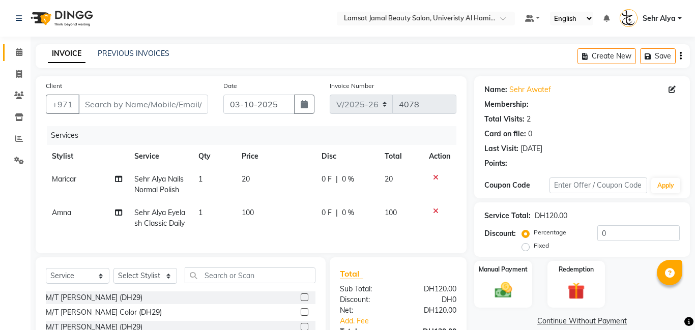
type input "50*****42"
select select "79916"
click at [491, 286] on img at bounding box center [502, 290] width 29 height 21
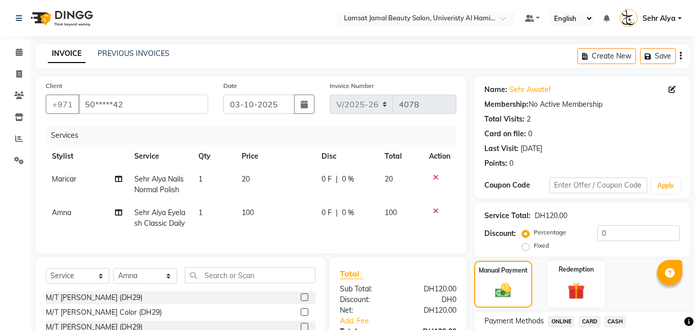
click at [250, 179] on td "20" at bounding box center [276, 185] width 80 height 34
click at [249, 180] on td "20" at bounding box center [276, 185] width 80 height 34
select select "79911"
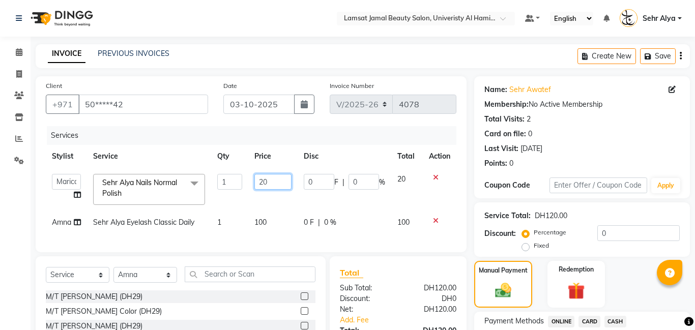
click at [272, 180] on input "20" at bounding box center [272, 182] width 37 height 16
type input "2"
type input "25"
click at [590, 317] on span "CARD" at bounding box center [589, 322] width 22 height 12
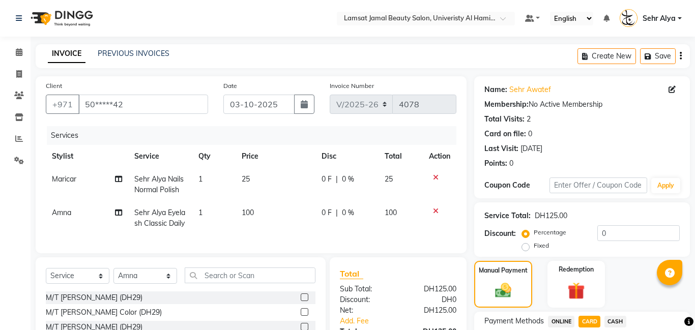
scroll to position [94, 0]
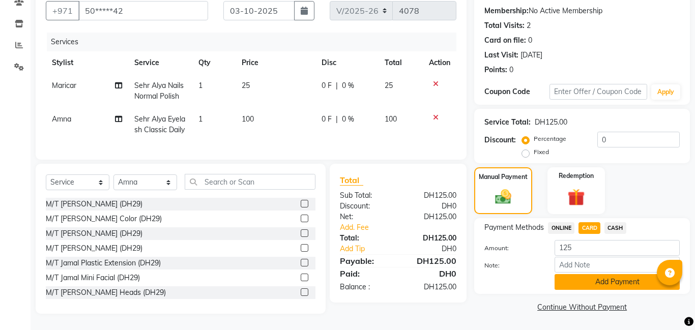
click at [618, 277] on button "Add Payment" at bounding box center [617, 282] width 125 height 16
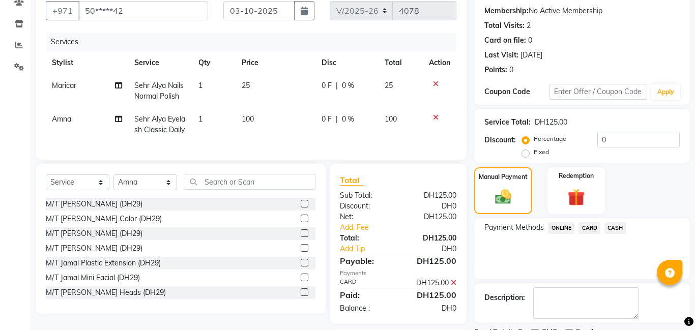
scroll to position [136, 0]
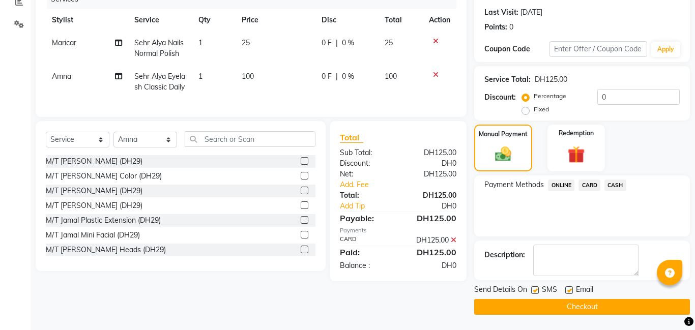
click at [596, 305] on button "Checkout" at bounding box center [582, 307] width 216 height 16
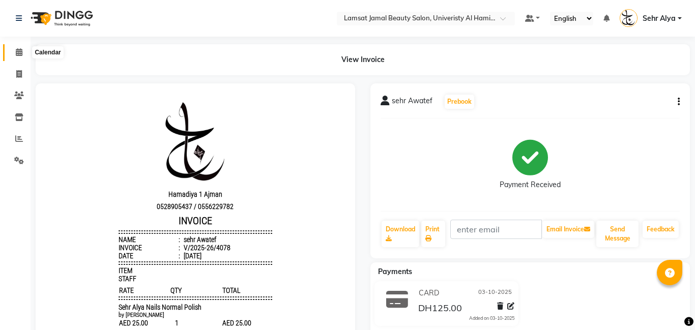
click at [18, 54] on icon at bounding box center [19, 52] width 7 height 8
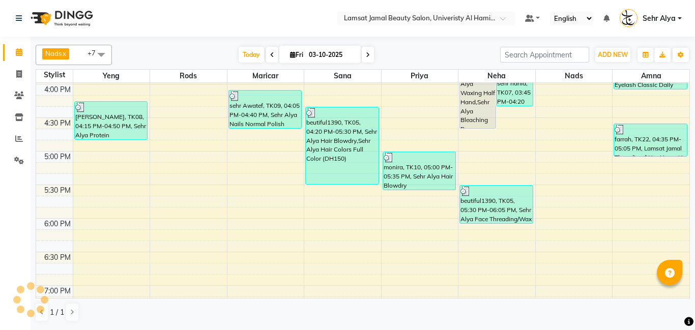
scroll to position [534, 0]
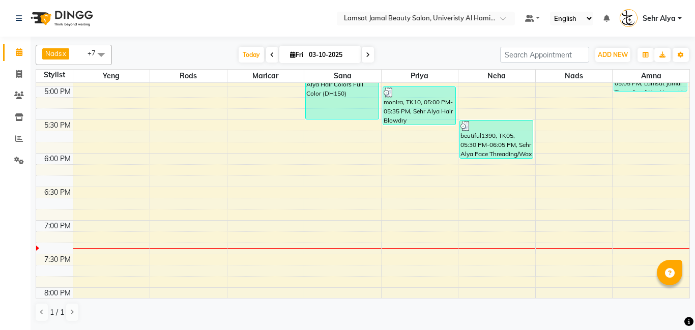
click at [421, 158] on div "9:00 AM 9:30 AM 10:00 AM 10:30 AM 11:00 AM 11:30 AM 12:00 PM 12:30 PM 1:00 PM 1…" at bounding box center [362, 52] width 653 height 1007
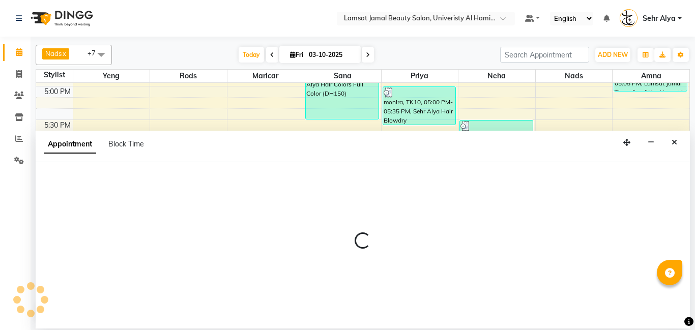
select select "79913"
select select "tentative"
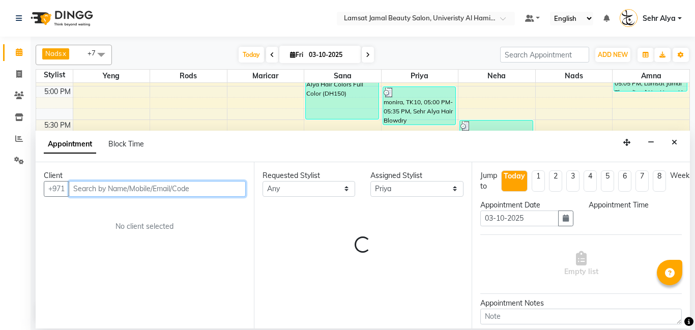
select select "1080"
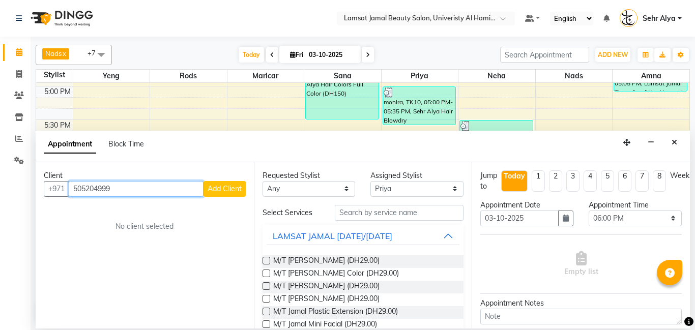
type input "505204999"
click at [227, 188] on span "Add Client" at bounding box center [225, 188] width 34 height 9
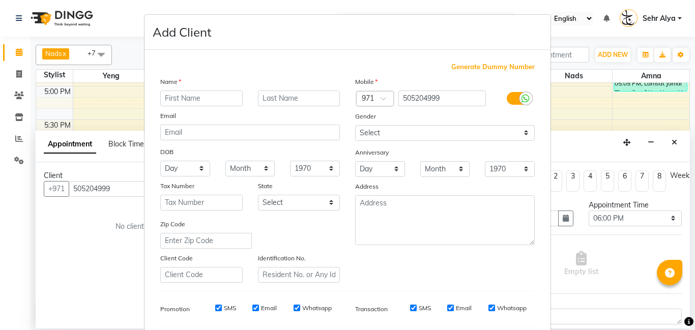
click at [173, 97] on input "text" at bounding box center [201, 99] width 82 height 16
click at [173, 97] on input "s" at bounding box center [201, 99] width 82 height 16
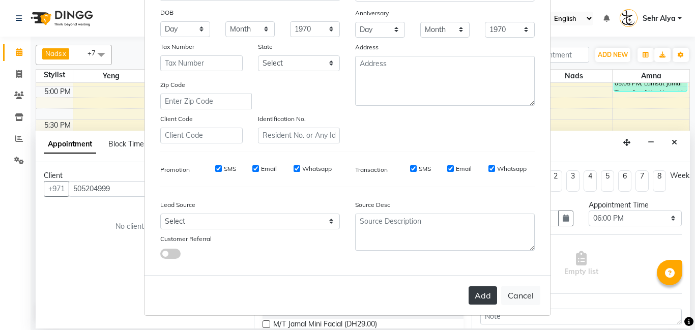
type input "[PERSON_NAME]"
click at [474, 297] on button "Add" at bounding box center [483, 295] width 28 height 18
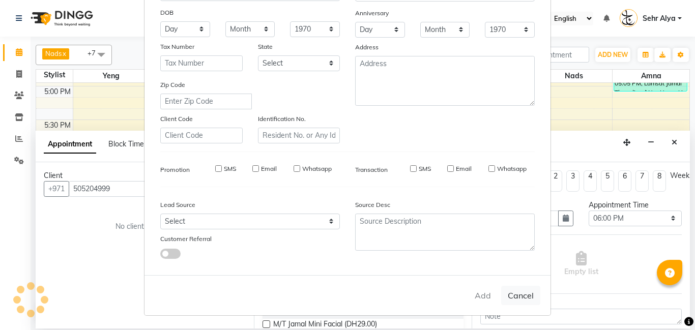
type input "50*****99"
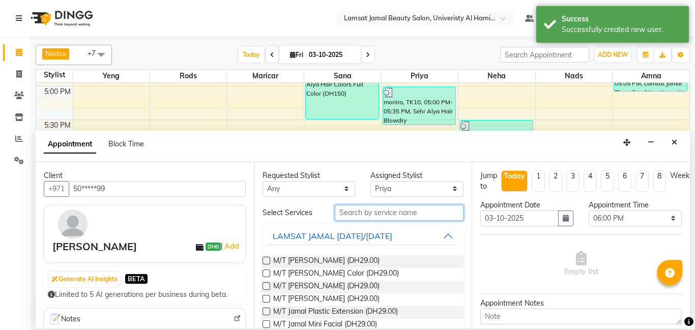
click at [371, 211] on input "text" at bounding box center [399, 213] width 129 height 16
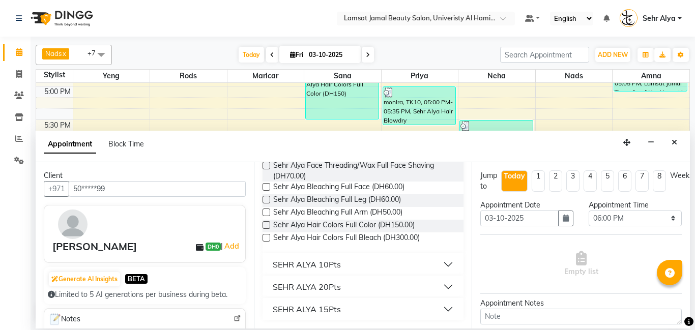
scroll to position [0, 0]
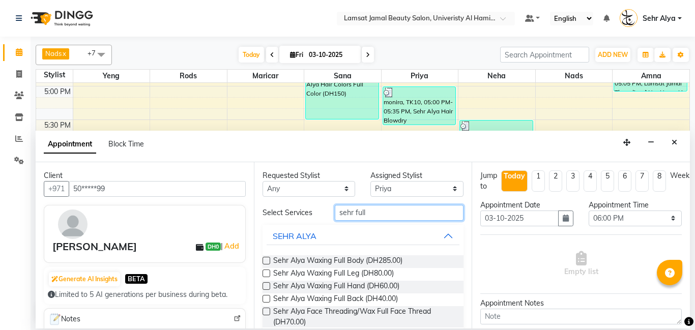
type input "sehr full"
click at [403, 225] on div "SEHR ALYA" at bounding box center [363, 236] width 201 height 22
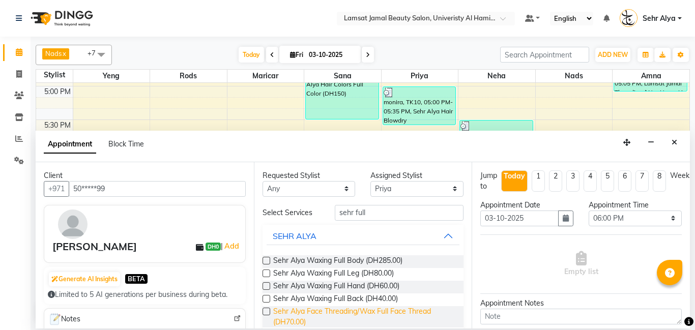
click at [370, 315] on span "Sehr Alya Face Threading/Wax Full Face Thread (DH70.00)" at bounding box center [364, 316] width 183 height 21
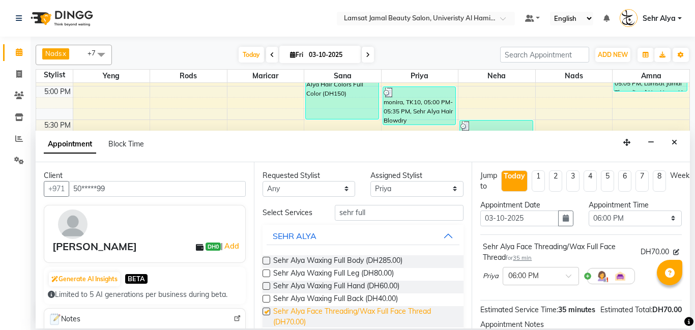
checkbox input "false"
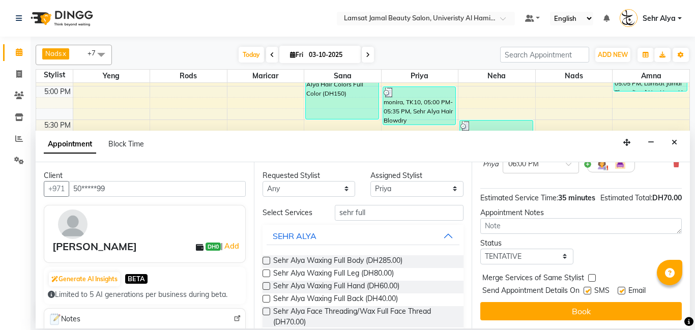
click at [592, 280] on label at bounding box center [592, 278] width 8 height 8
click at [592, 280] on input "checkbox" at bounding box center [591, 279] width 7 height 7
checkbox input "true"
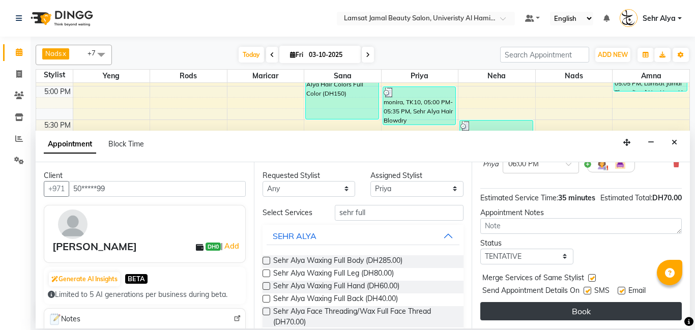
click at [562, 315] on button "Book" at bounding box center [580, 311] width 201 height 18
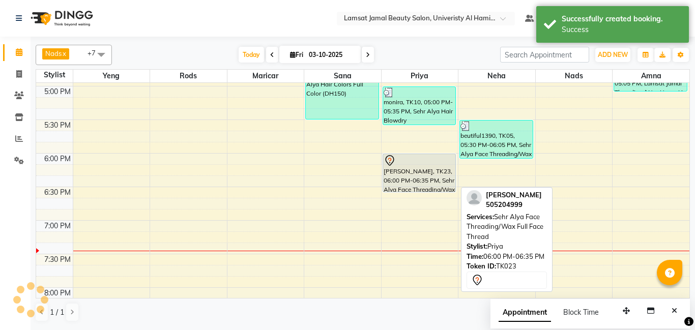
click at [387, 163] on icon at bounding box center [390, 161] width 12 height 12
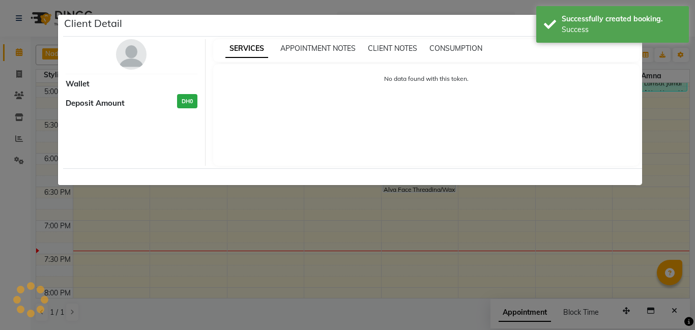
select select "7"
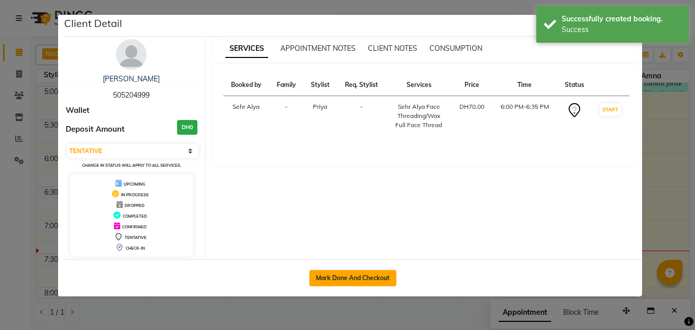
click at [332, 283] on button "Mark Done And Checkout" at bounding box center [352, 278] width 87 height 16
select select "service"
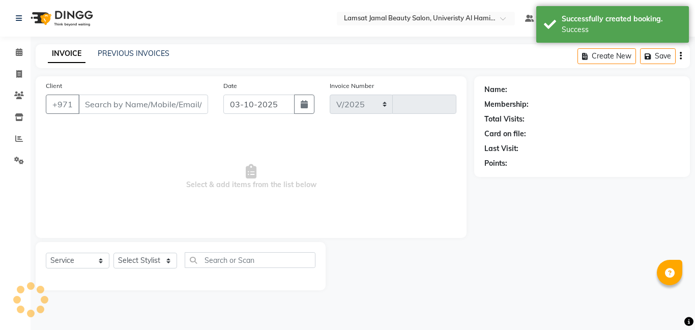
select select "8294"
type input "4079"
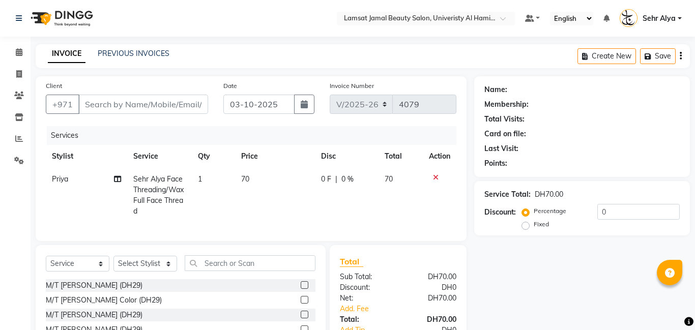
type input "50*****99"
select select "79913"
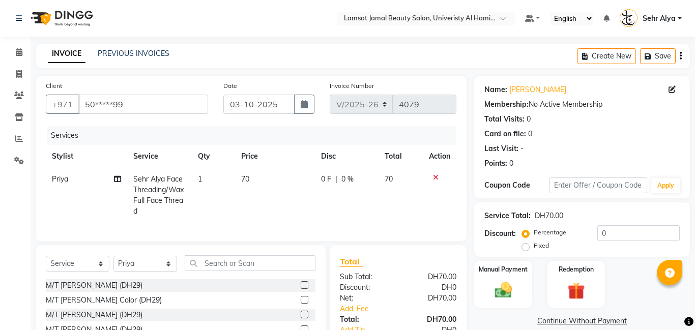
click at [247, 177] on span "70" at bounding box center [245, 179] width 8 height 9
select select "79913"
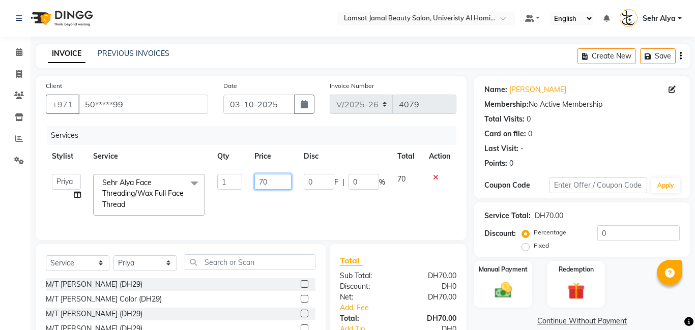
click at [272, 181] on input "70" at bounding box center [272, 182] width 37 height 16
type input "7"
type input "90"
click at [479, 289] on div "Manual Payment" at bounding box center [503, 284] width 60 height 49
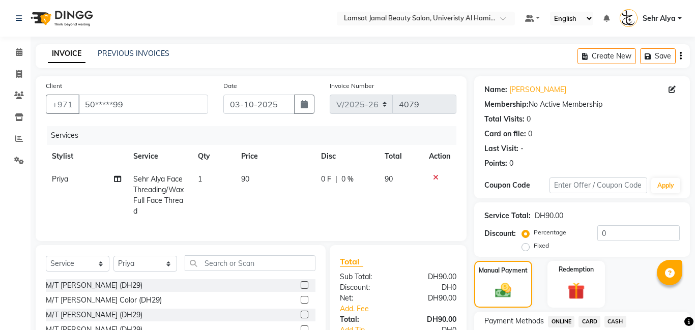
click at [589, 321] on span "CARD" at bounding box center [589, 322] width 22 height 12
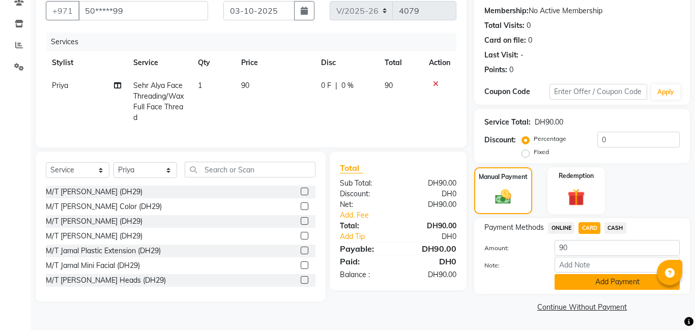
click at [622, 283] on button "Add Payment" at bounding box center [617, 282] width 125 height 16
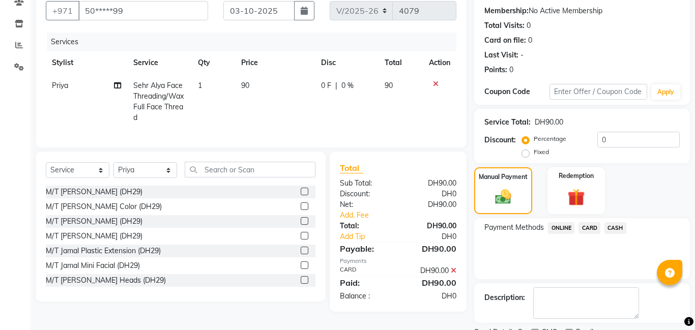
scroll to position [136, 0]
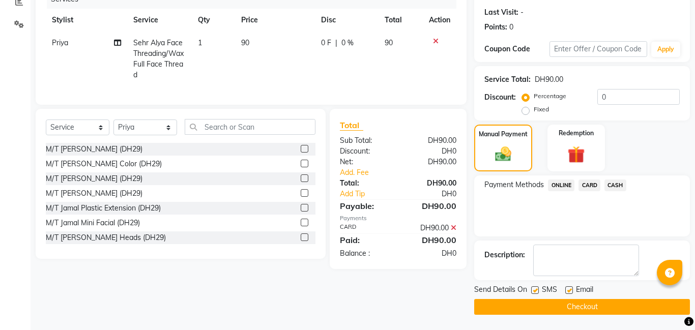
click at [591, 309] on button "Checkout" at bounding box center [582, 307] width 216 height 16
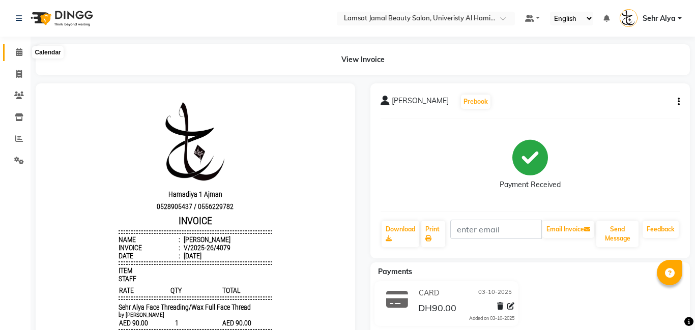
click at [16, 52] on icon at bounding box center [19, 52] width 7 height 8
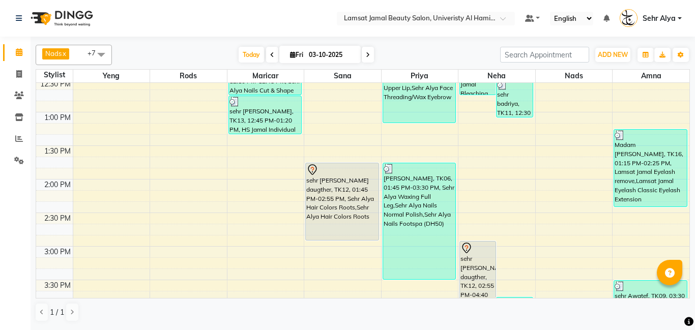
scroll to position [240, 0]
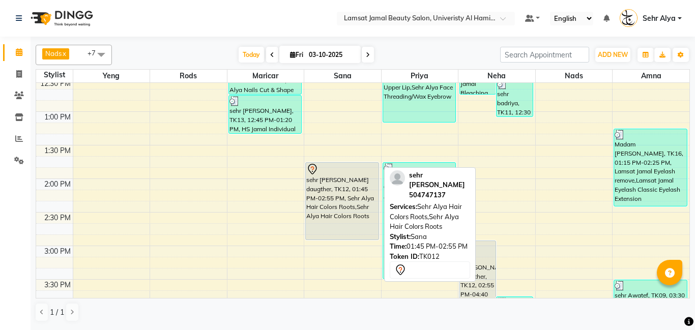
click at [328, 192] on div "sehr [PERSON_NAME] daugther, TK12, 01:45 PM-02:55 PM, Sehr Alya Hair Colors Roo…" at bounding box center [342, 201] width 73 height 77
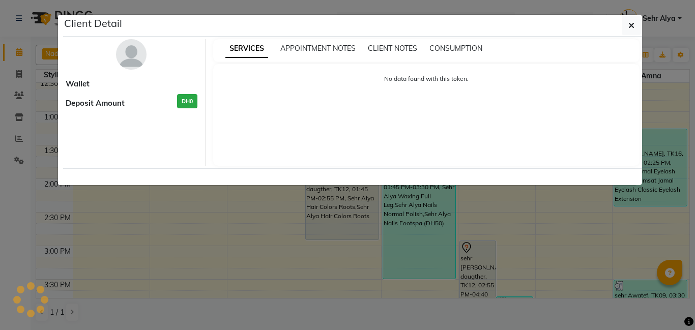
select select "7"
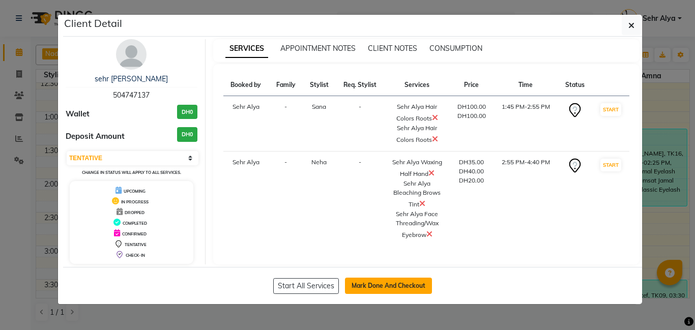
click at [379, 280] on button "Mark Done And Checkout" at bounding box center [388, 286] width 87 height 16
select select "service"
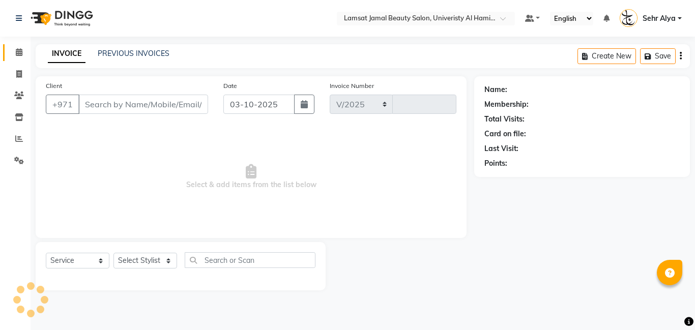
select select "8294"
type input "4080"
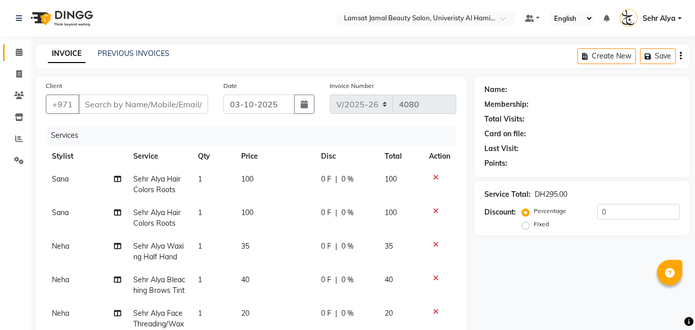
type input "50*****37"
select select "79914"
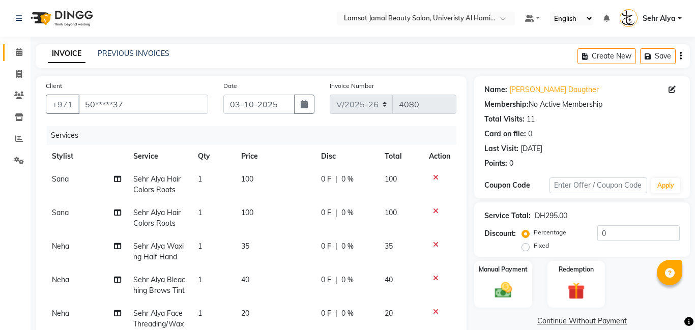
scroll to position [117, 0]
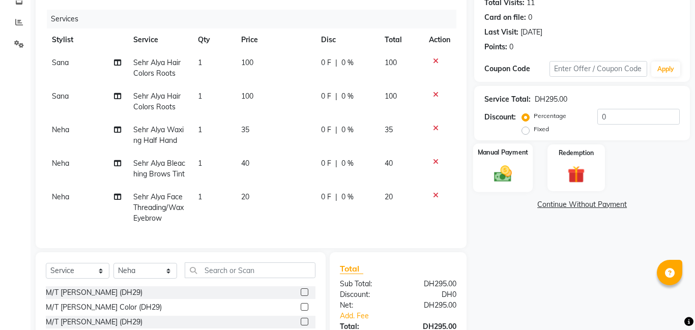
click at [503, 154] on label "Manual Payment" at bounding box center [503, 153] width 51 height 10
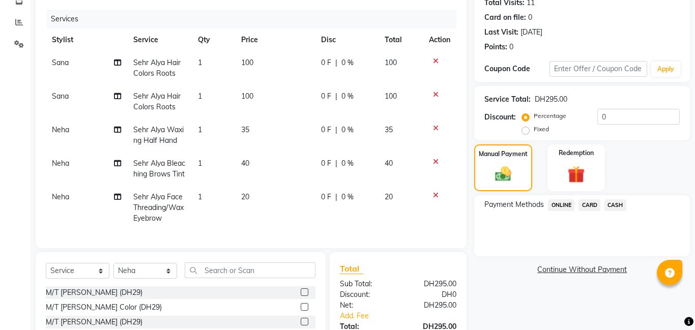
click at [617, 205] on span "CASH" at bounding box center [615, 205] width 22 height 12
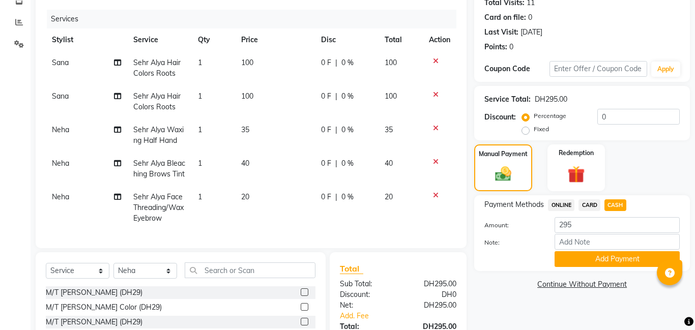
scroll to position [204, 0]
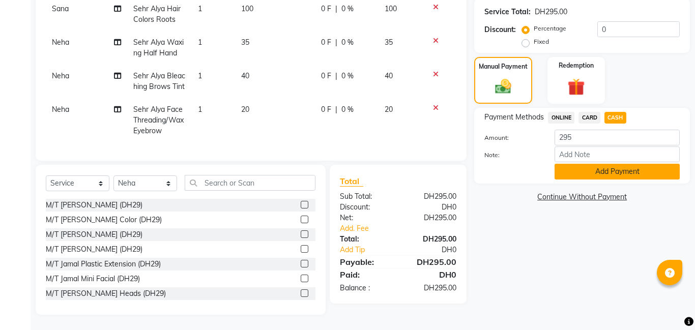
click at [628, 177] on button "Add Payment" at bounding box center [617, 172] width 125 height 16
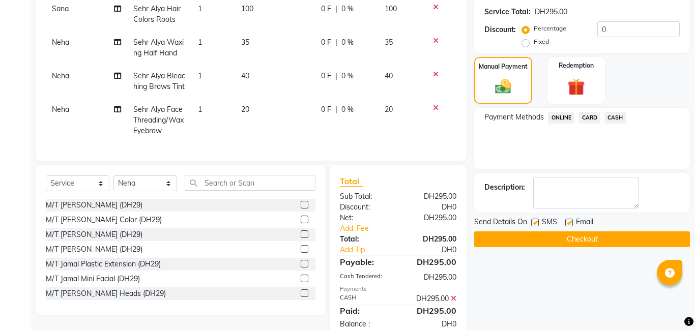
click at [588, 237] on button "Checkout" at bounding box center [582, 239] width 216 height 16
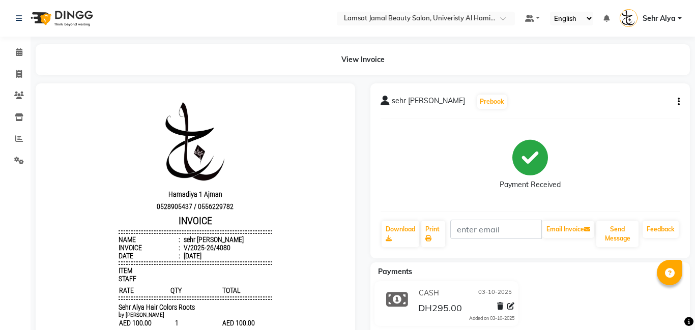
click at [40, 49] on div "View Invoice" at bounding box center [363, 59] width 654 height 31
click at [17, 135] on icon at bounding box center [19, 139] width 8 height 8
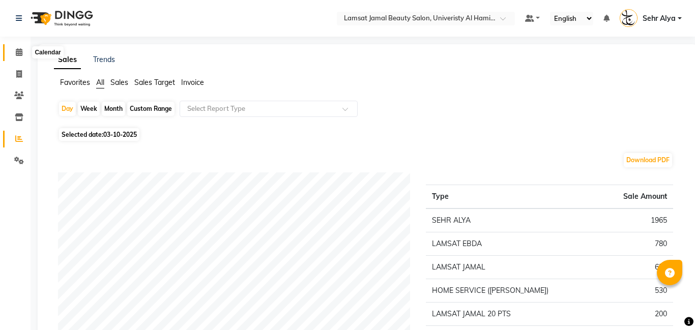
click at [17, 49] on icon at bounding box center [19, 52] width 7 height 8
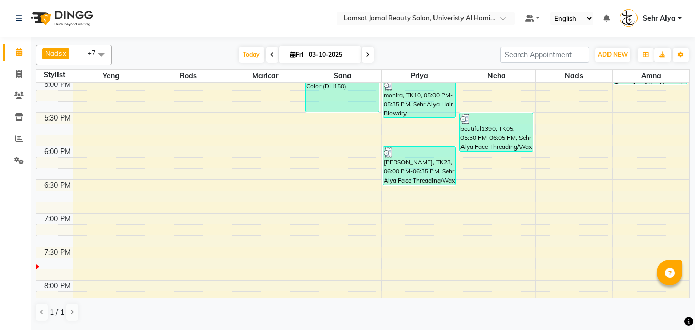
scroll to position [549, 0]
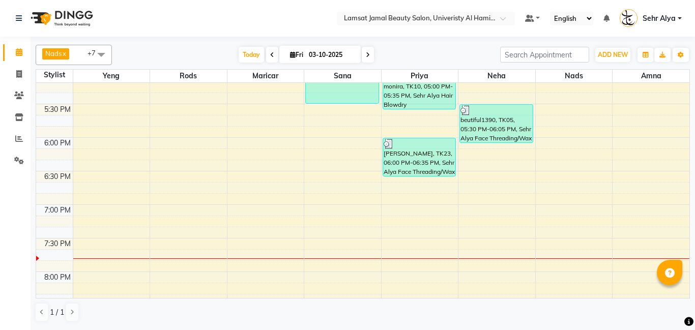
click at [104, 202] on div "9:00 AM 9:30 AM 10:00 AM 10:30 AM 11:00 AM 11:30 AM 12:00 PM 12:30 PM 1:00 PM 1…" at bounding box center [362, 36] width 653 height 1007
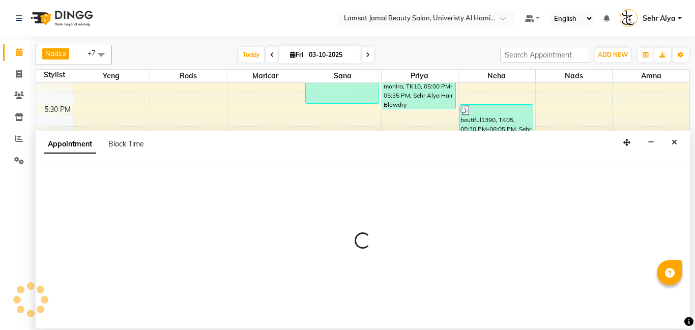
select select "79900"
select select "tentative"
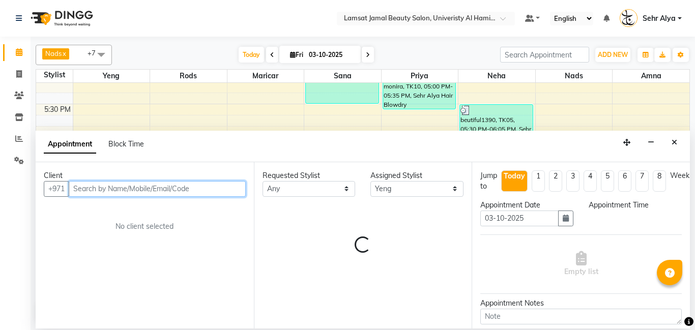
select select "1125"
click at [151, 186] on input "text" at bounding box center [157, 189] width 177 height 16
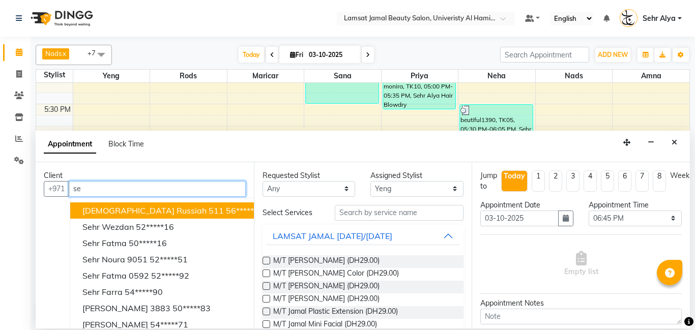
type input "s"
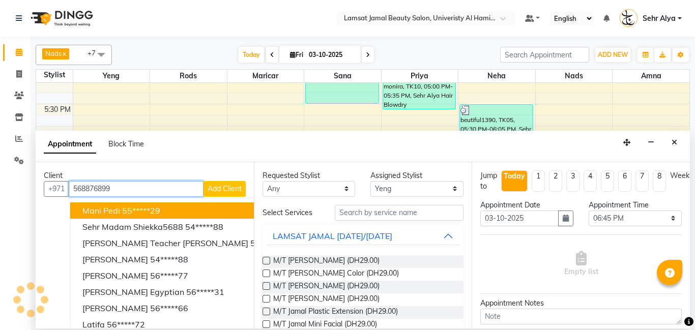
type input "568876899"
click at [208, 185] on span "Add Client" at bounding box center [225, 188] width 34 height 9
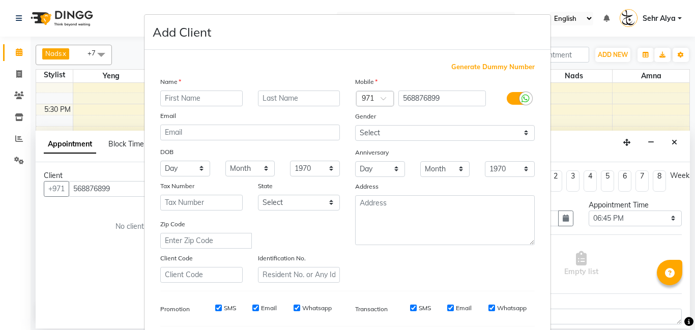
click at [213, 96] on input "text" at bounding box center [201, 99] width 82 height 16
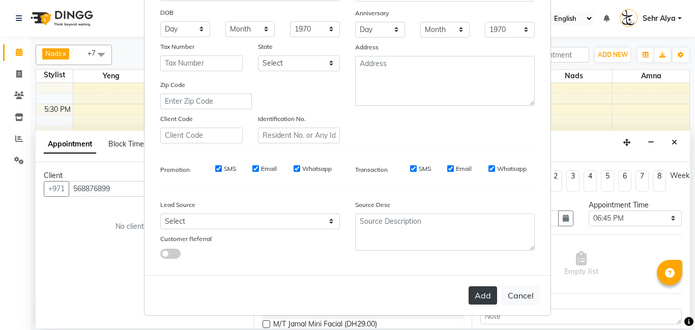
type input "sehr jordanian"
click at [476, 295] on button "Add" at bounding box center [483, 295] width 28 height 18
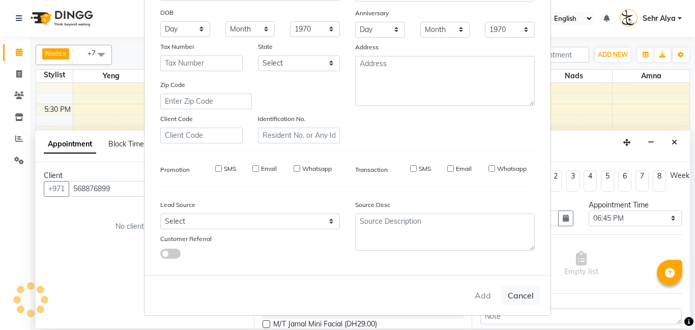
type input "56*****99"
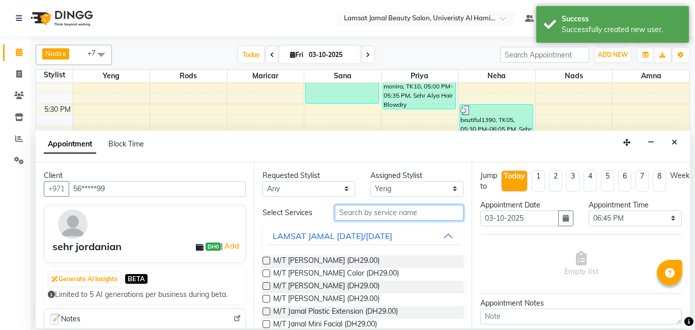
click at [421, 214] on input "text" at bounding box center [399, 213] width 129 height 16
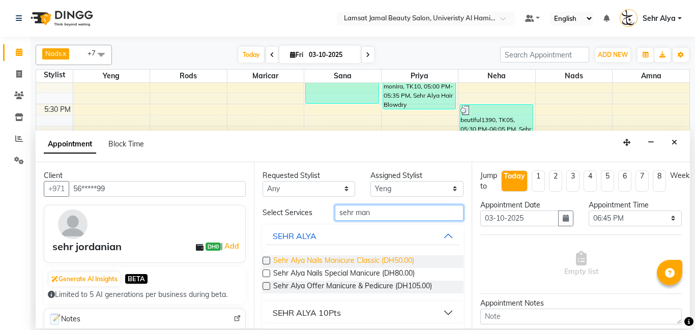
type input "sehr man"
click at [358, 265] on span "Sehr Alya Nails Manicure Classic (DH50.00)" at bounding box center [343, 261] width 141 height 13
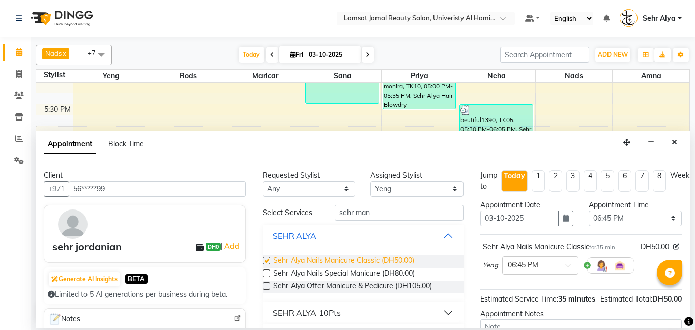
checkbox input "false"
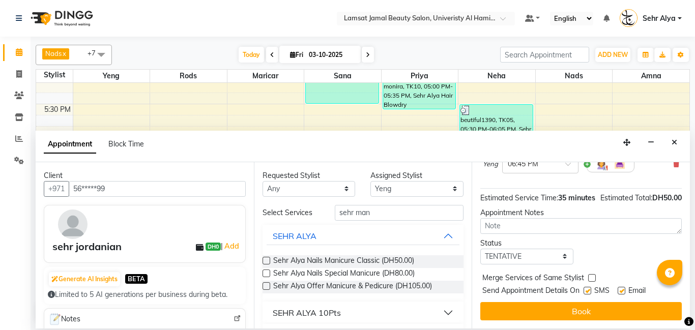
click at [591, 280] on label at bounding box center [592, 278] width 8 height 8
click at [591, 280] on input "checkbox" at bounding box center [591, 279] width 7 height 7
checkbox input "true"
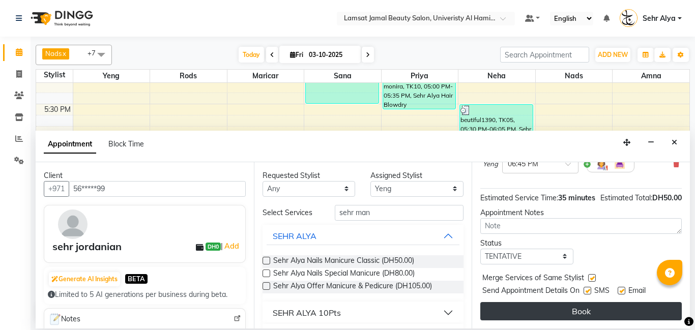
click at [578, 312] on button "Book" at bounding box center [580, 311] width 201 height 18
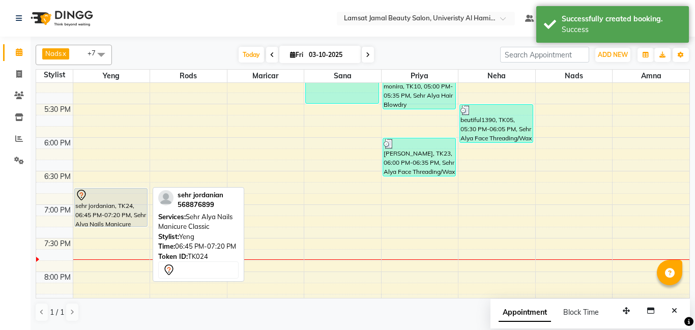
click at [90, 217] on div "sehr jordanian, TK24, 06:45 PM-07:20 PM, Sehr Alya Nails Manicure Classic" at bounding box center [111, 208] width 73 height 38
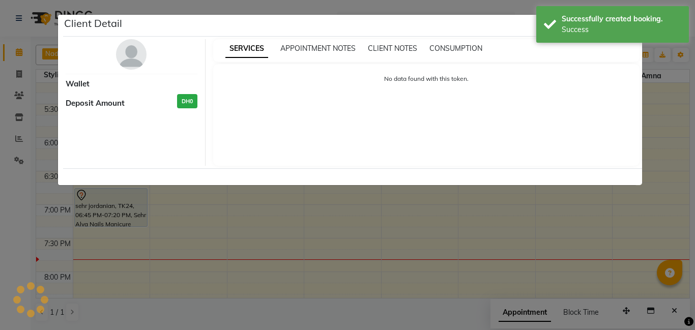
select select "7"
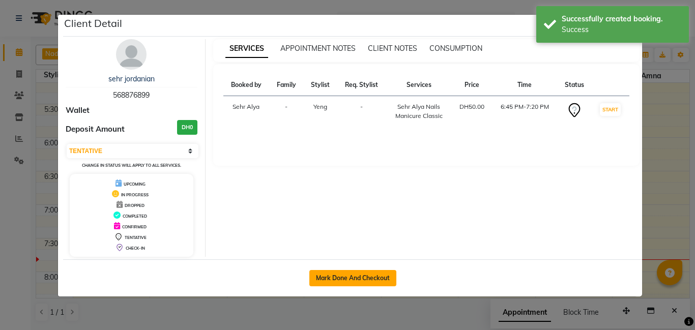
click at [357, 277] on button "Mark Done And Checkout" at bounding box center [352, 278] width 87 height 16
select select "service"
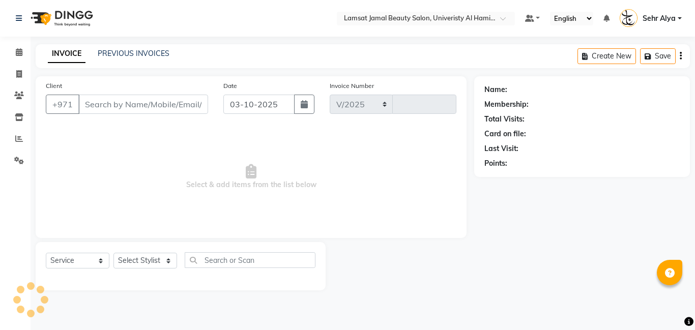
select select "8294"
type input "4081"
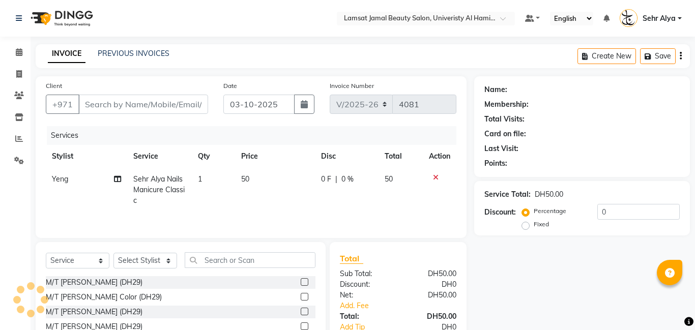
type input "56*****99"
select select "79900"
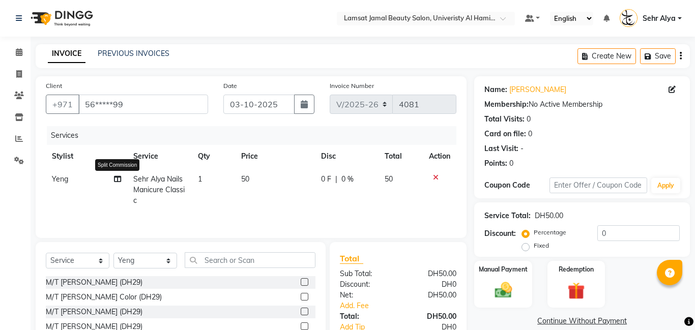
click at [117, 179] on icon at bounding box center [117, 179] width 7 height 7
select select "79900"
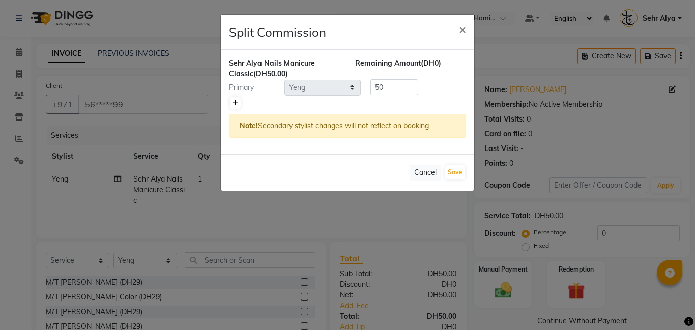
click at [235, 103] on icon at bounding box center [236, 103] width 6 height 6
type input "25"
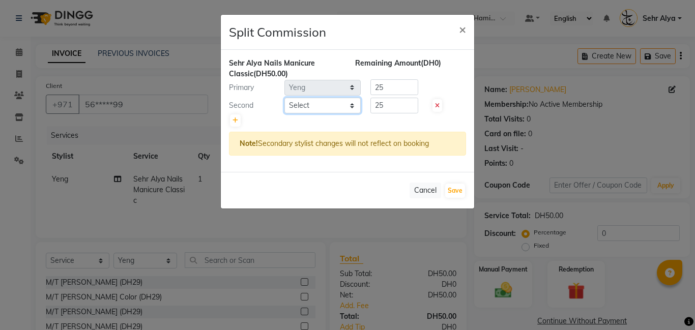
click at [303, 107] on select "Select [PERSON_NAME] Amna [PERSON_NAME] [PERSON_NAME] Ebda Lamsat [PERSON_NAME]…" at bounding box center [322, 106] width 76 height 16
select select "79915"
click at [284, 98] on select "Select [PERSON_NAME] Amna [PERSON_NAME] [PERSON_NAME] Ebda Lamsat [PERSON_NAME]…" at bounding box center [322, 106] width 76 height 16
click at [447, 186] on button "Save" at bounding box center [455, 191] width 20 height 14
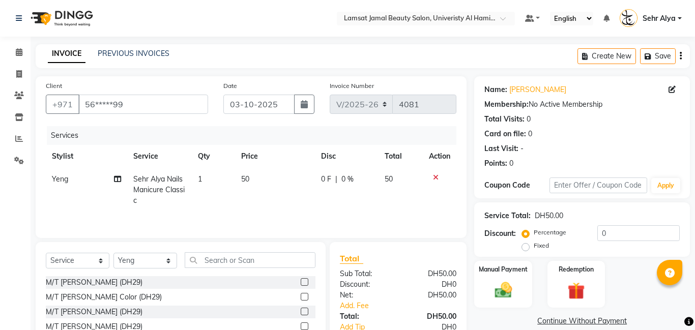
click at [505, 273] on ngb-modal-window "Split Commission × (DH0) Remaining Amount (DH0) Primary Select [PERSON_NAME] Am…" at bounding box center [347, 165] width 695 height 330
click at [505, 274] on div "Manual Payment" at bounding box center [502, 284] width 57 height 47
click at [618, 317] on span "CASH" at bounding box center [615, 322] width 22 height 12
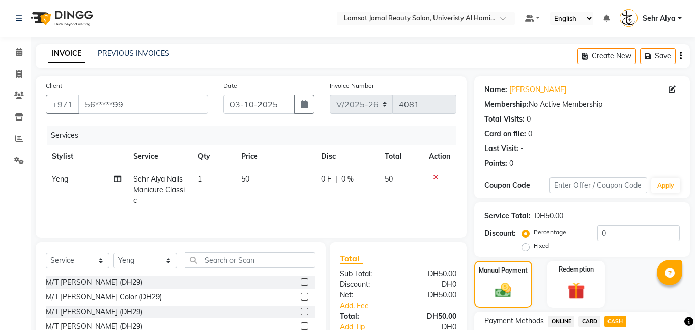
scroll to position [94, 0]
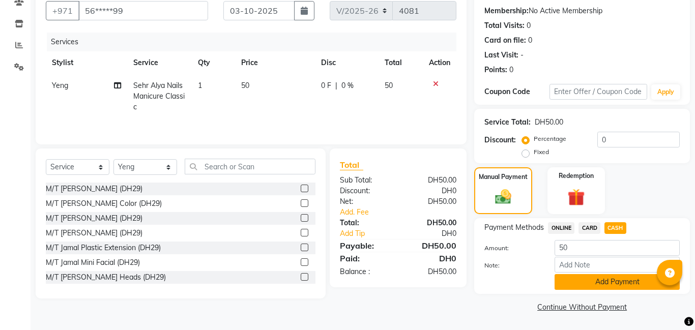
click at [640, 280] on button "Add Payment" at bounding box center [617, 282] width 125 height 16
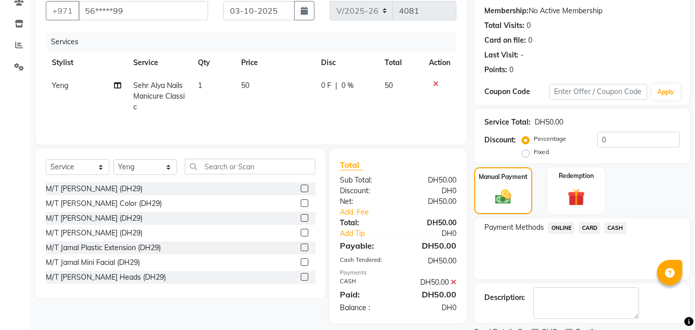
scroll to position [136, 0]
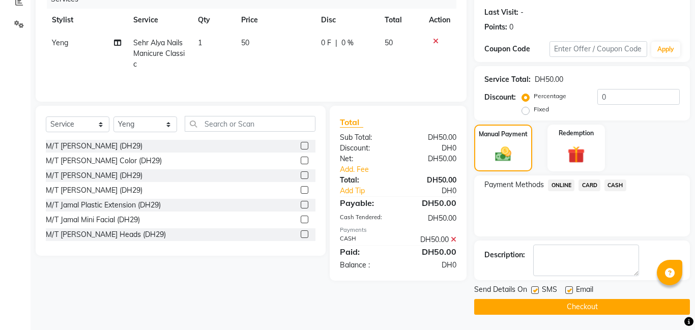
click at [623, 304] on button "Checkout" at bounding box center [582, 307] width 216 height 16
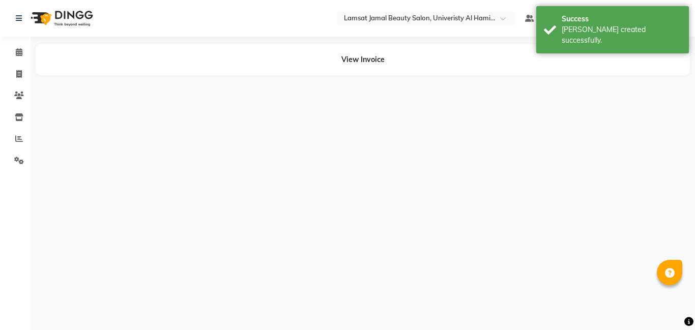
select select "79900"
select select "79915"
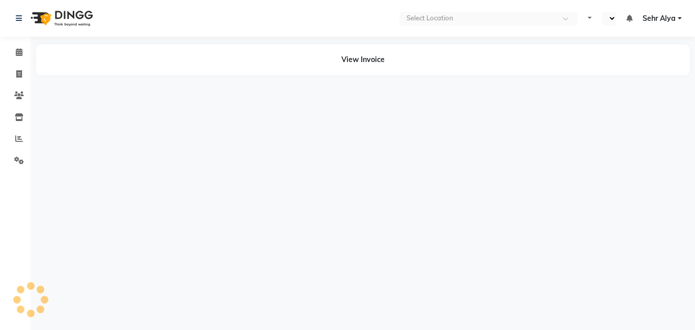
select select "en"
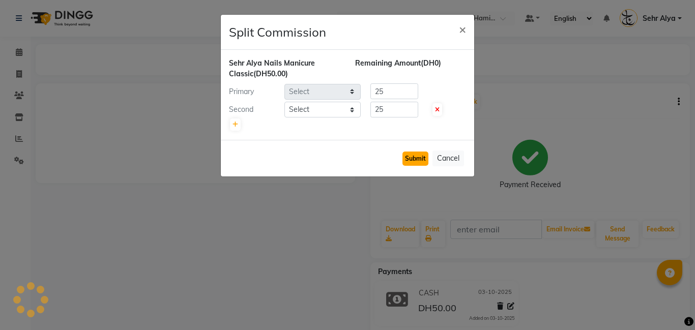
click at [415, 158] on button "Submit" at bounding box center [415, 159] width 26 height 14
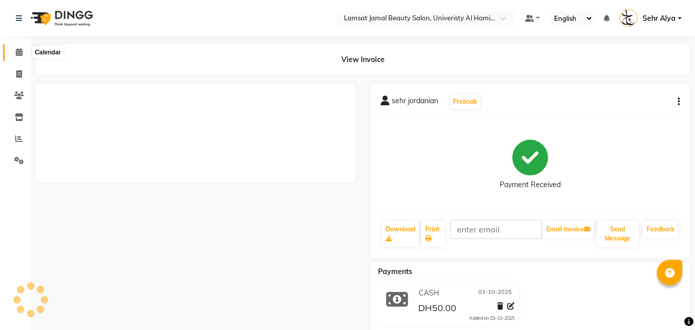
click at [19, 53] on icon at bounding box center [19, 52] width 7 height 8
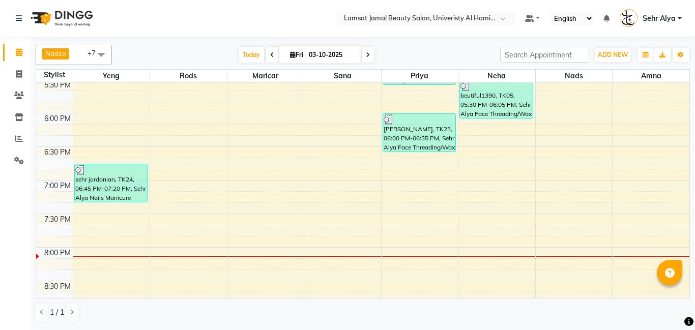
scroll to position [573, 0]
click at [420, 161] on div "9:00 AM 9:30 AM 10:00 AM 10:30 AM 11:00 AM 11:30 AM 12:00 PM 12:30 PM 1:00 PM 1…" at bounding box center [362, 13] width 653 height 1007
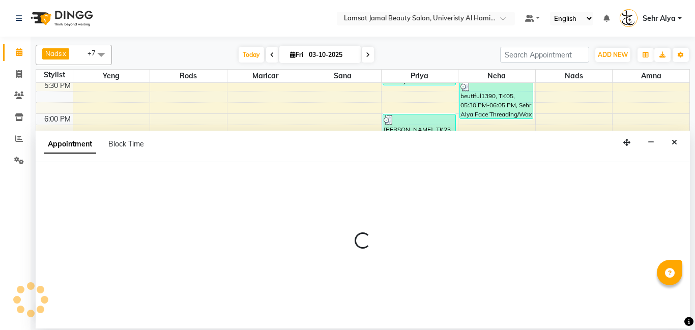
select select "79913"
select select "tentative"
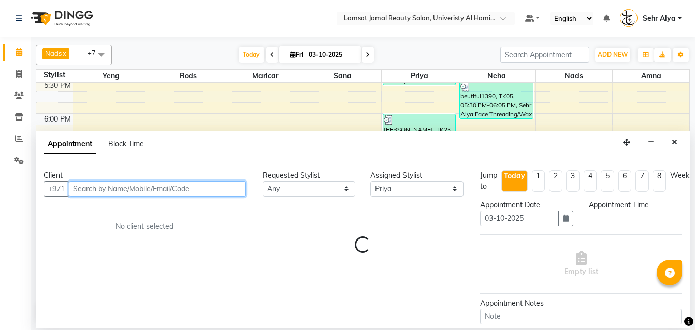
select select "1125"
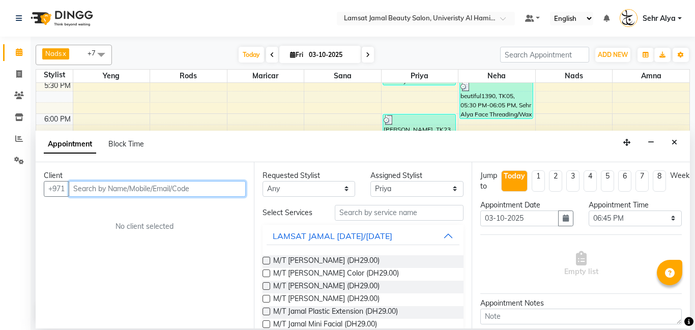
click at [160, 188] on input "text" at bounding box center [157, 189] width 177 height 16
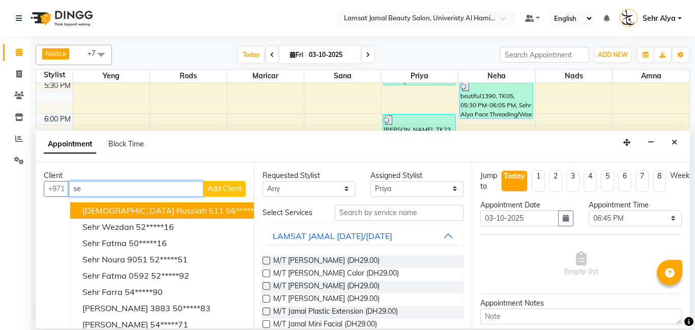
type input "s"
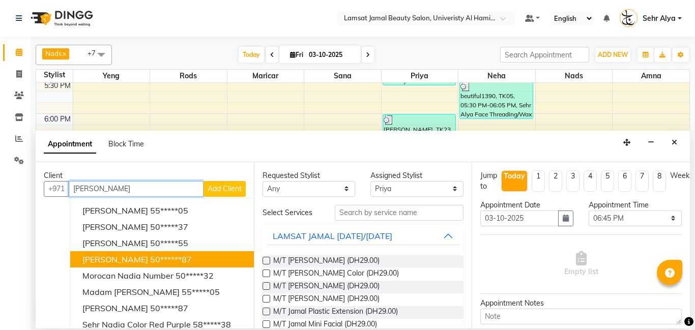
click at [157, 259] on button "nadia 50******87" at bounding box center [187, 259] width 234 height 16
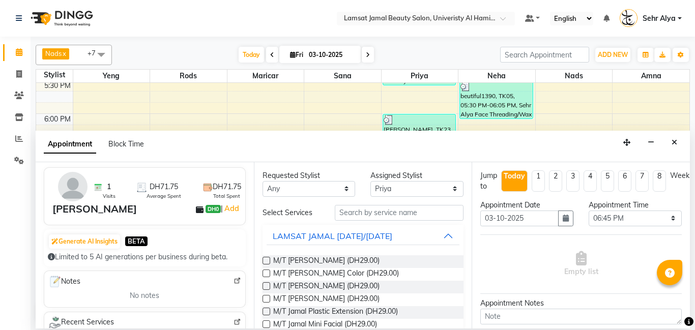
scroll to position [0, 0]
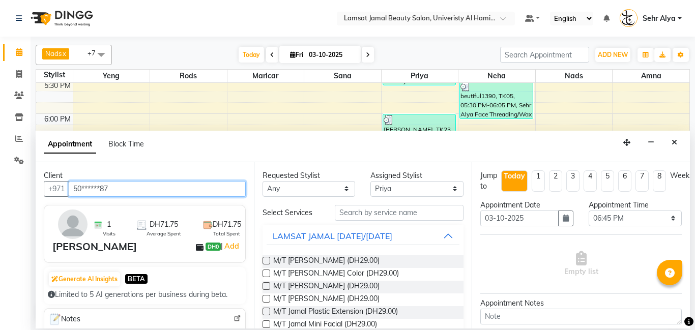
click at [161, 192] on input "50******87" at bounding box center [157, 189] width 177 height 16
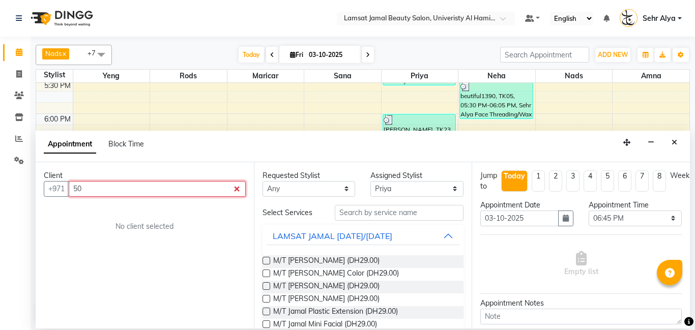
type input "5"
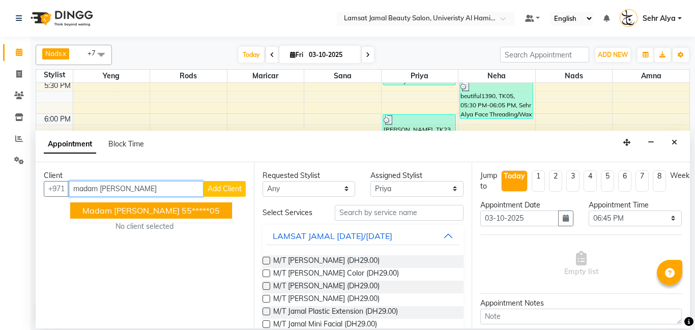
click at [152, 216] on button "madam nadia 55*****05" at bounding box center [151, 210] width 162 height 16
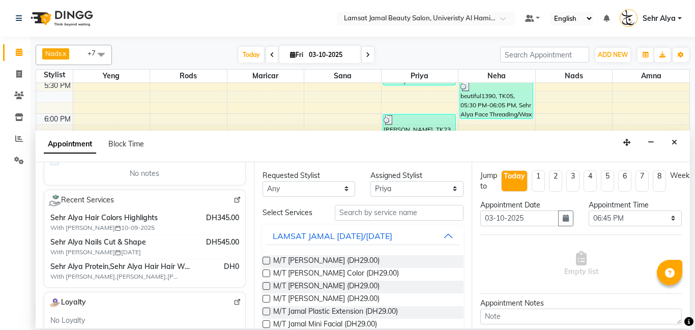
scroll to position [150, 0]
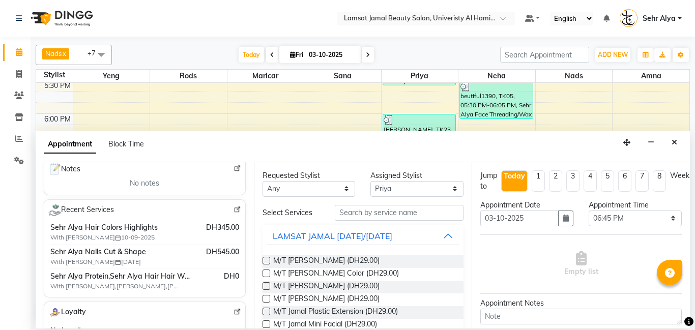
type input "55*****05"
click at [380, 212] on input "text" at bounding box center [399, 213] width 129 height 16
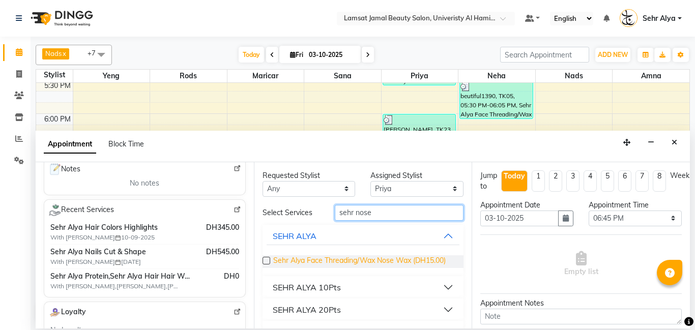
type input "sehr nose"
click at [349, 257] on span "Sehr Alya Face Threading/Wax Nose Wax (DH15.00)" at bounding box center [359, 261] width 172 height 13
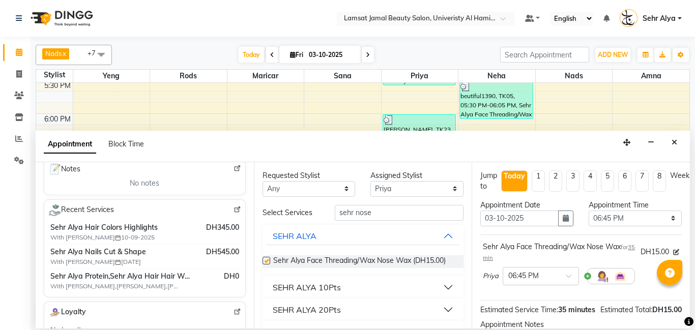
checkbox input "false"
click at [398, 212] on input "sehr nose" at bounding box center [399, 213] width 129 height 16
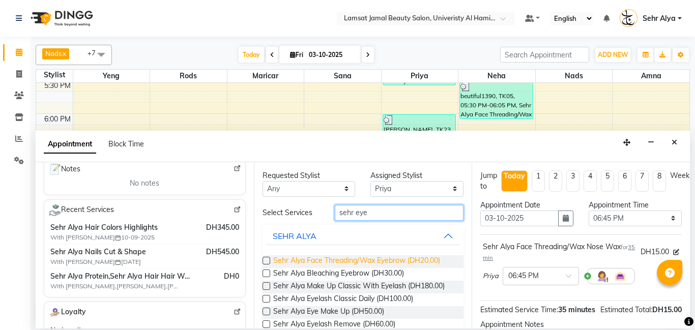
type input "sehr eye"
click at [385, 260] on span "Sehr Alya Face Threading/Wax Eyebrow (DH20.00)" at bounding box center [356, 261] width 167 height 13
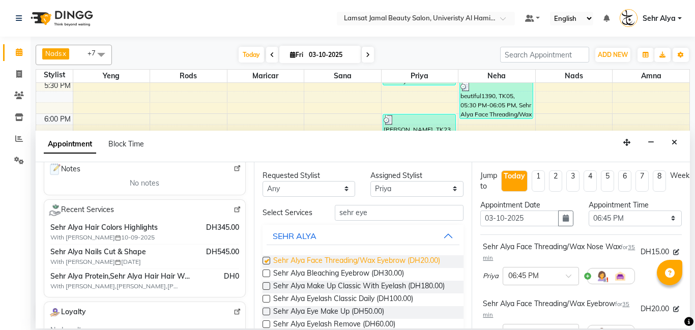
checkbox input "false"
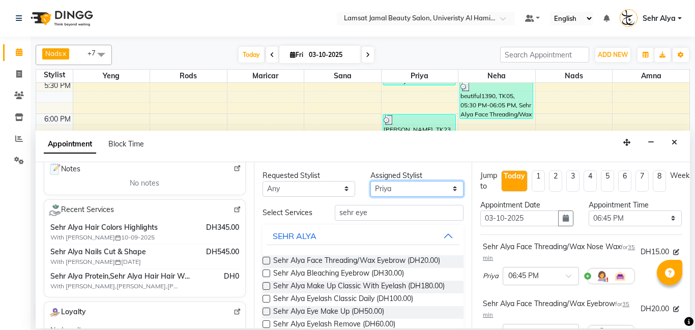
click at [391, 191] on select "Select [PERSON_NAME] Amna [PERSON_NAME] [PERSON_NAME] Ebda Lamsat [PERSON_NAME]…" at bounding box center [416, 189] width 93 height 16
select select "79911"
click at [370, 181] on select "Select [PERSON_NAME] Amna [PERSON_NAME] [PERSON_NAME] Ebda Lamsat [PERSON_NAME]…" at bounding box center [416, 189] width 93 height 16
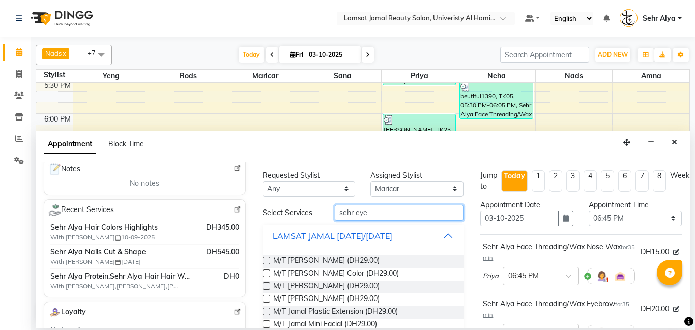
click at [373, 216] on input "sehr eye" at bounding box center [399, 213] width 129 height 16
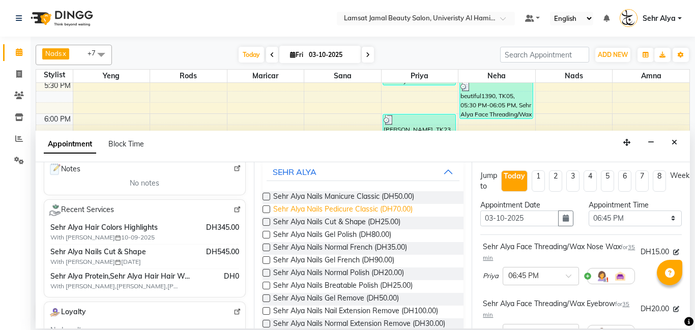
scroll to position [65, 0]
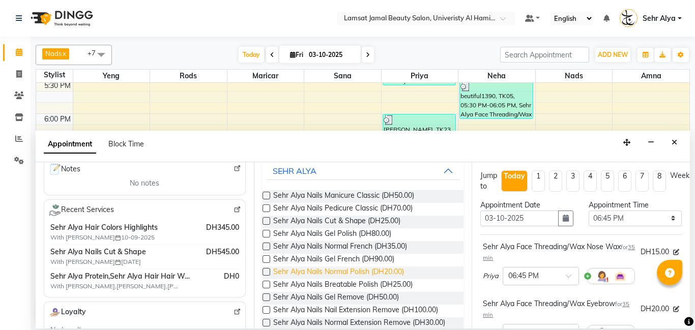
type input "sehr nail"
click at [370, 274] on span "Sehr Alya Nails Normal Polish (DH20.00)" at bounding box center [338, 273] width 131 height 13
checkbox input "false"
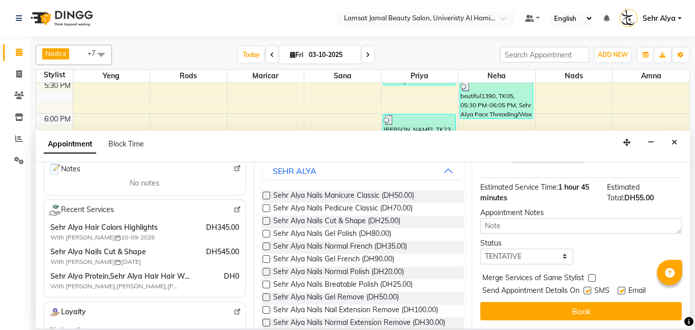
click at [594, 275] on label at bounding box center [592, 278] width 8 height 8
click at [594, 276] on input "checkbox" at bounding box center [591, 279] width 7 height 7
checkbox input "true"
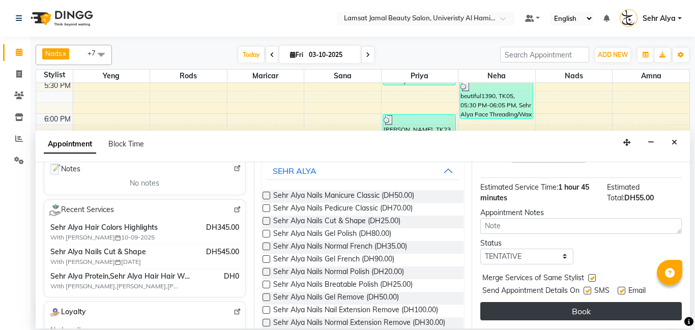
click at [584, 311] on button "Book" at bounding box center [580, 311] width 201 height 18
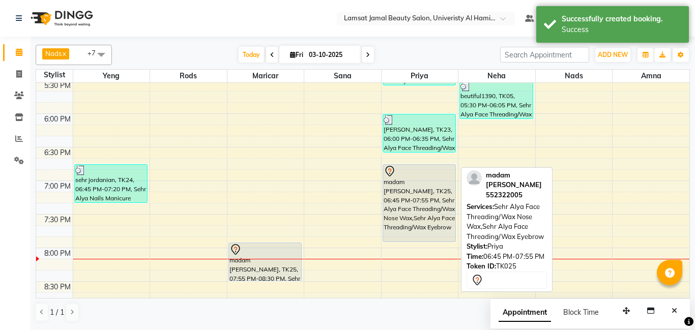
click at [427, 193] on div "madam nadia, TK25, 06:45 PM-07:55 PM, Sehr Alya Face Threading/Wax Nose Wax,Seh…" at bounding box center [419, 203] width 73 height 77
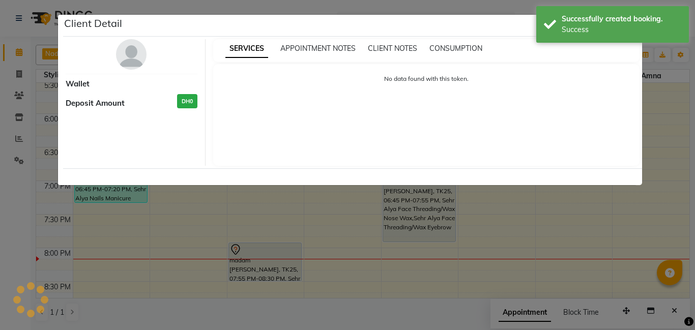
select select "7"
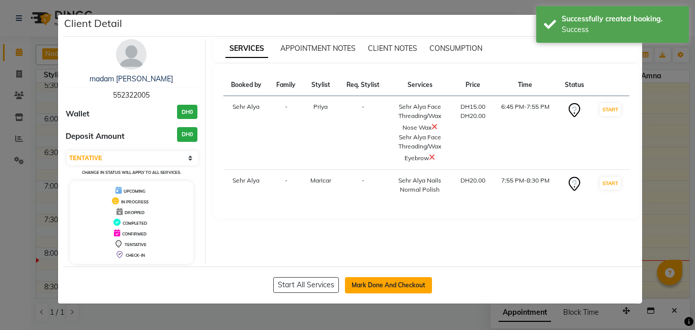
click at [373, 287] on button "Mark Done And Checkout" at bounding box center [388, 285] width 87 height 16
select select "service"
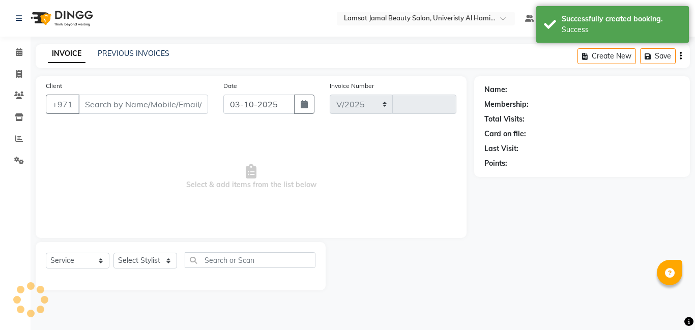
select select "8294"
type input "4082"
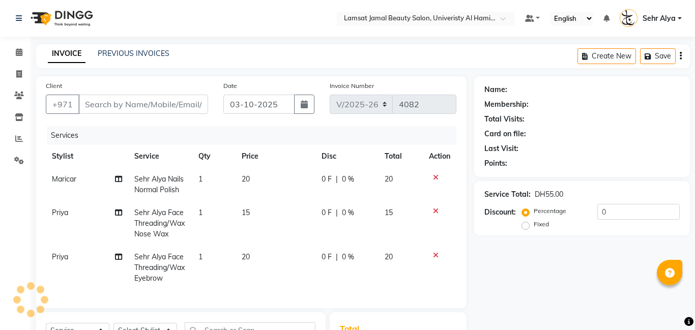
type input "55*****05"
select select "79913"
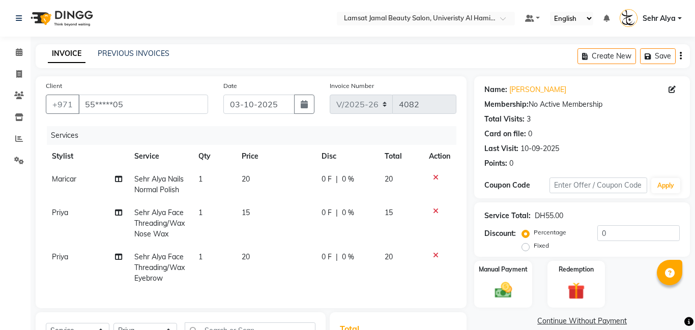
click at [247, 173] on td "20" at bounding box center [276, 185] width 80 height 34
select select "79911"
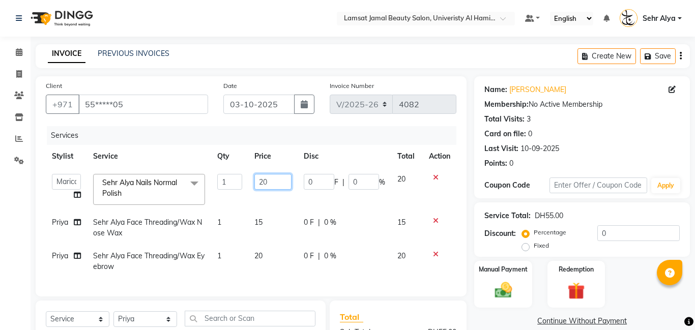
click at [277, 180] on input "20" at bounding box center [272, 182] width 37 height 16
type input "2"
type input "10"
click at [498, 274] on div "Manual Payment" at bounding box center [503, 284] width 60 height 49
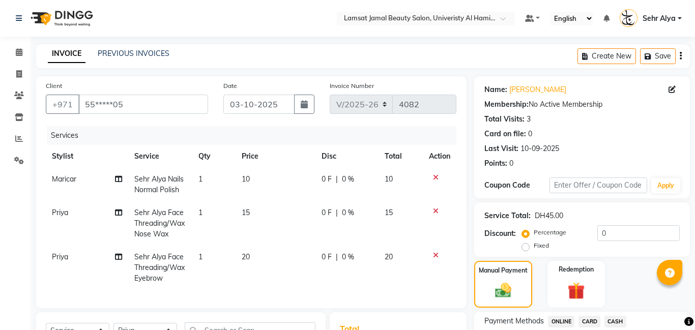
click at [589, 319] on span "CARD" at bounding box center [589, 322] width 22 height 12
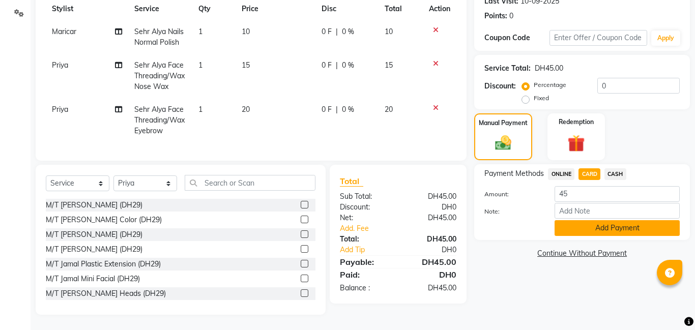
click at [619, 224] on button "Add Payment" at bounding box center [617, 228] width 125 height 16
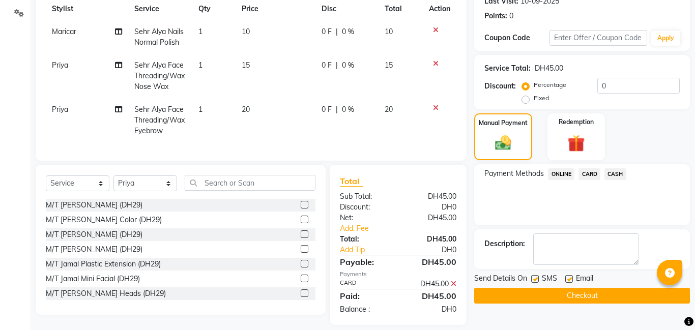
click at [559, 292] on button "Checkout" at bounding box center [582, 296] width 216 height 16
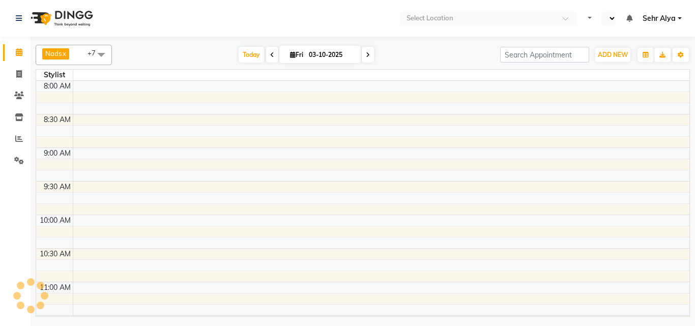
select select "en"
